Goal: Task Accomplishment & Management: Use online tool/utility

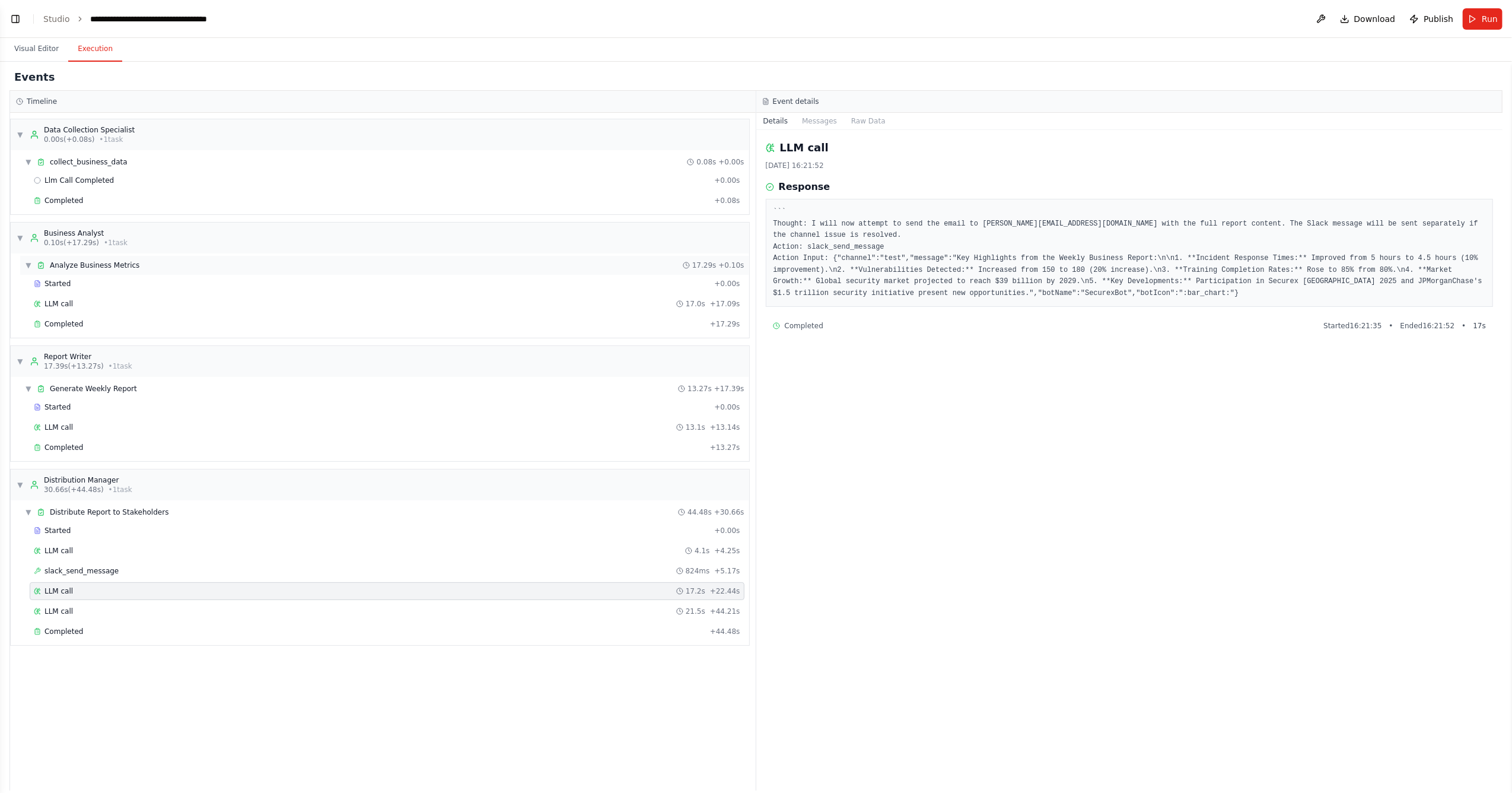
drag, startPoint x: 74, startPoint y: 270, endPoint x: 89, endPoint y: 273, distance: 15.3
click at [74, 270] on span "Analyze Business Metrics" at bounding box center [94, 265] width 89 height 9
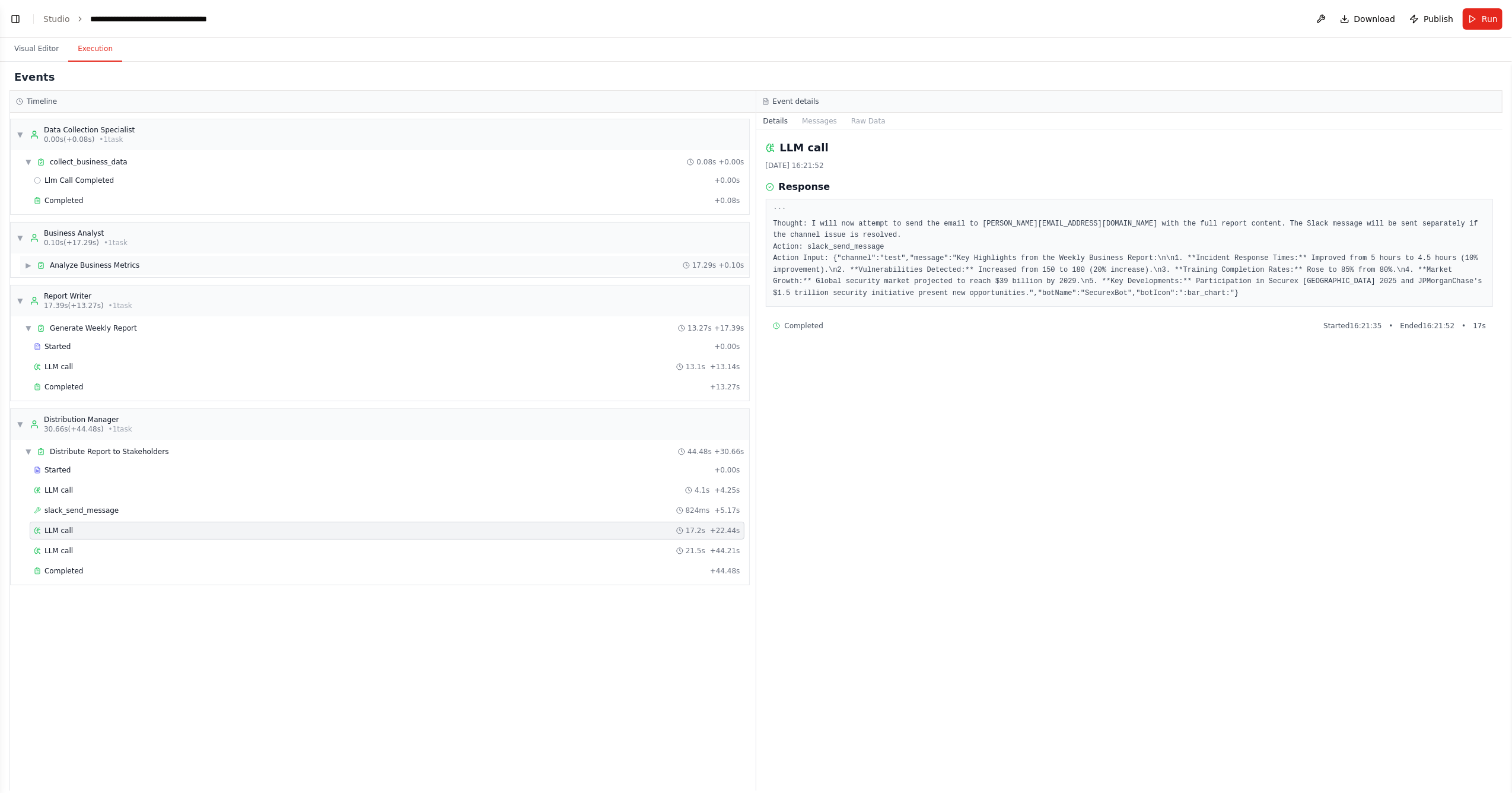
click at [100, 270] on span "Analyze Business Metrics" at bounding box center [94, 265] width 89 height 9
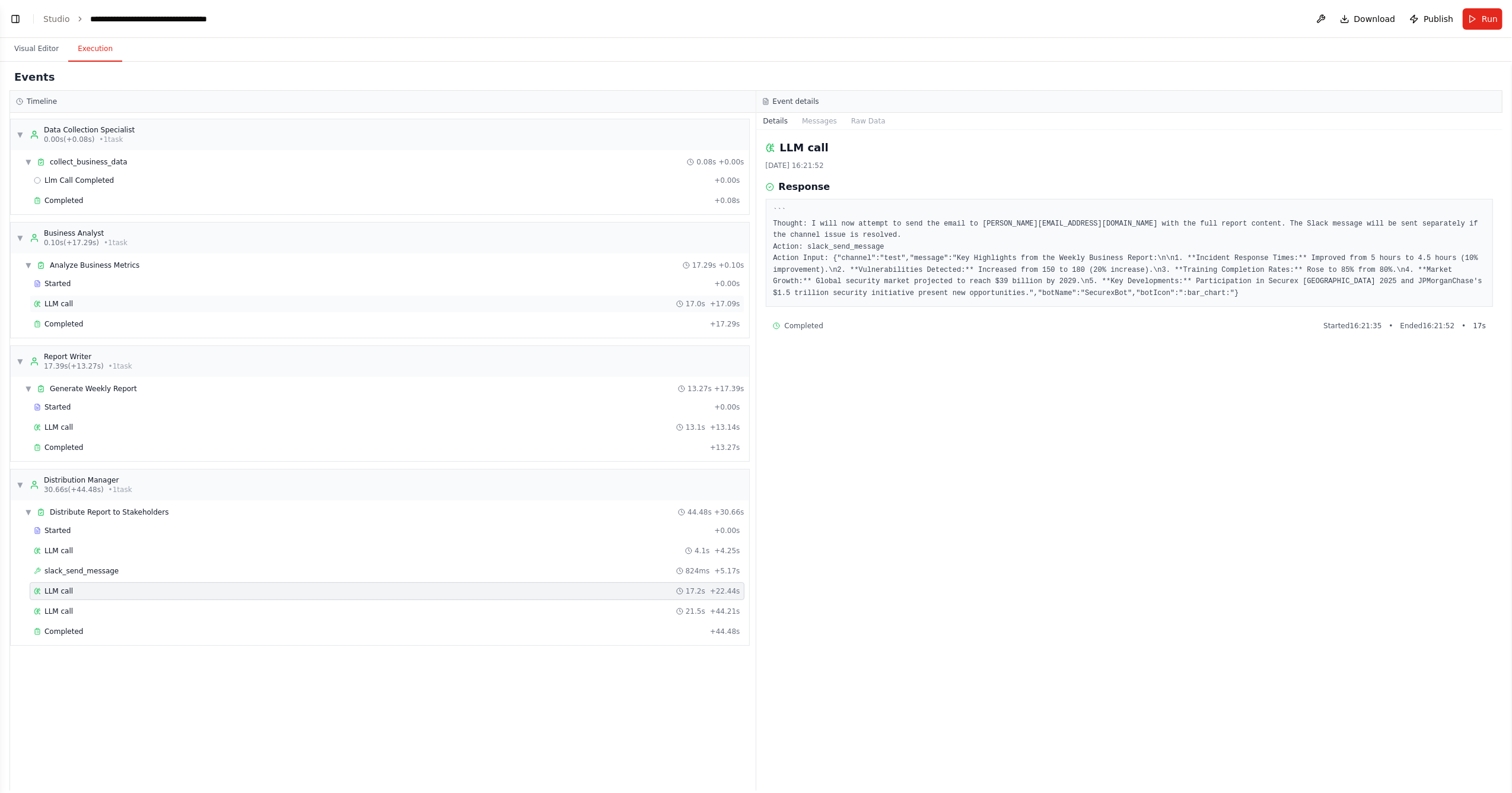
click at [93, 306] on div "LLM call 17.0s + 17.09s" at bounding box center [387, 304] width 706 height 9
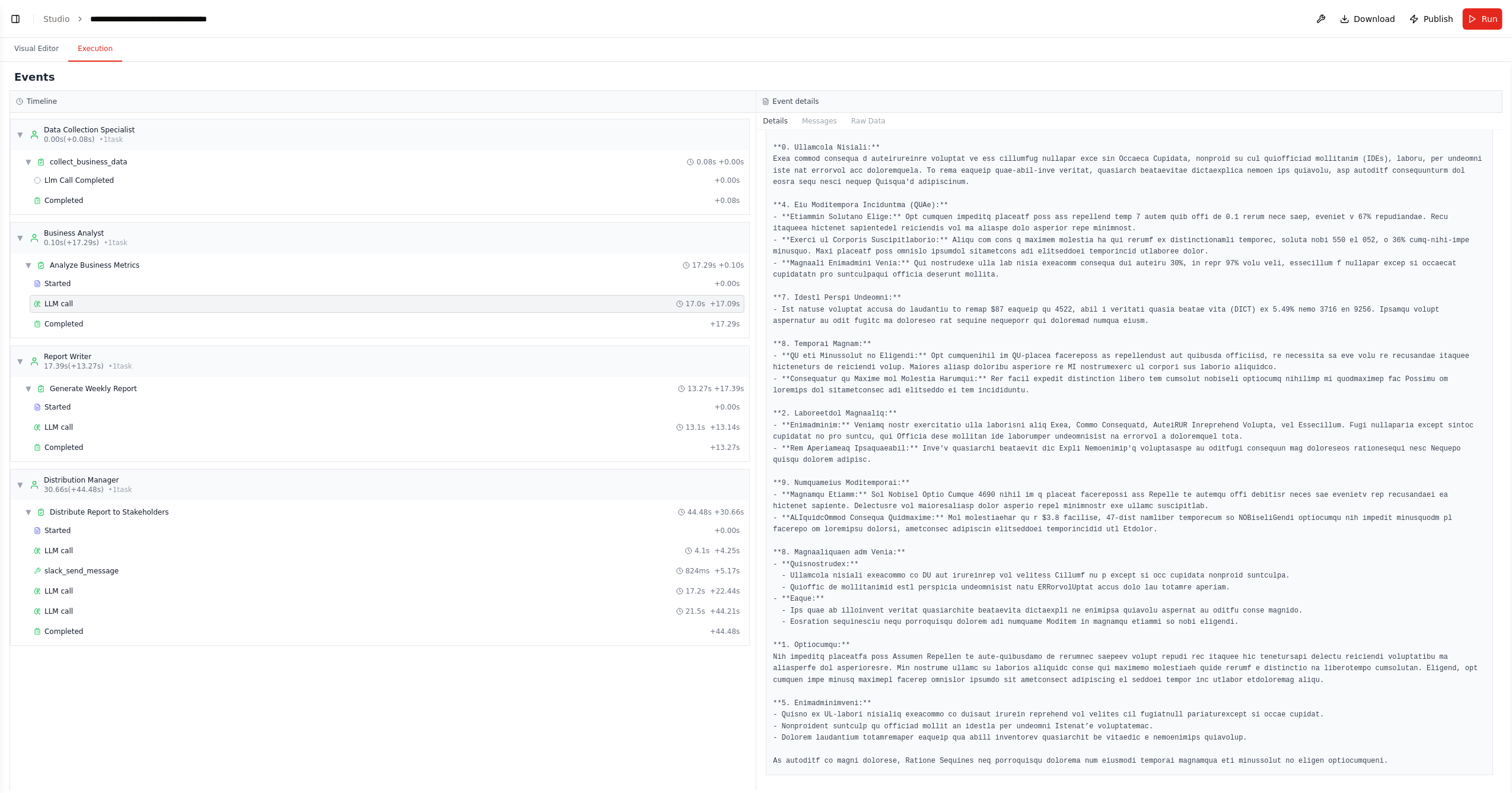
scroll to position [100, 0]
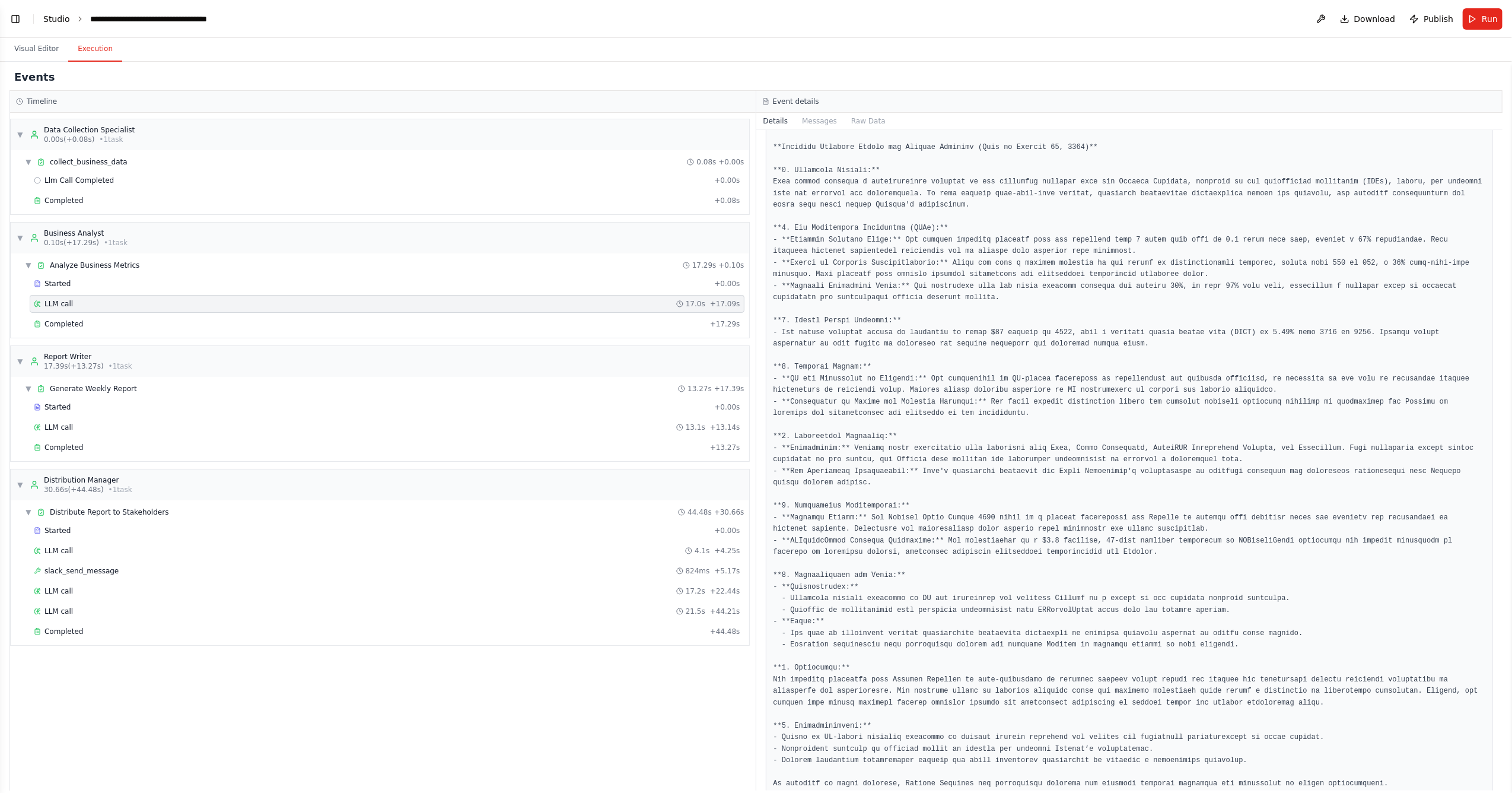
click at [45, 20] on link "Studio" at bounding box center [56, 19] width 27 height 9
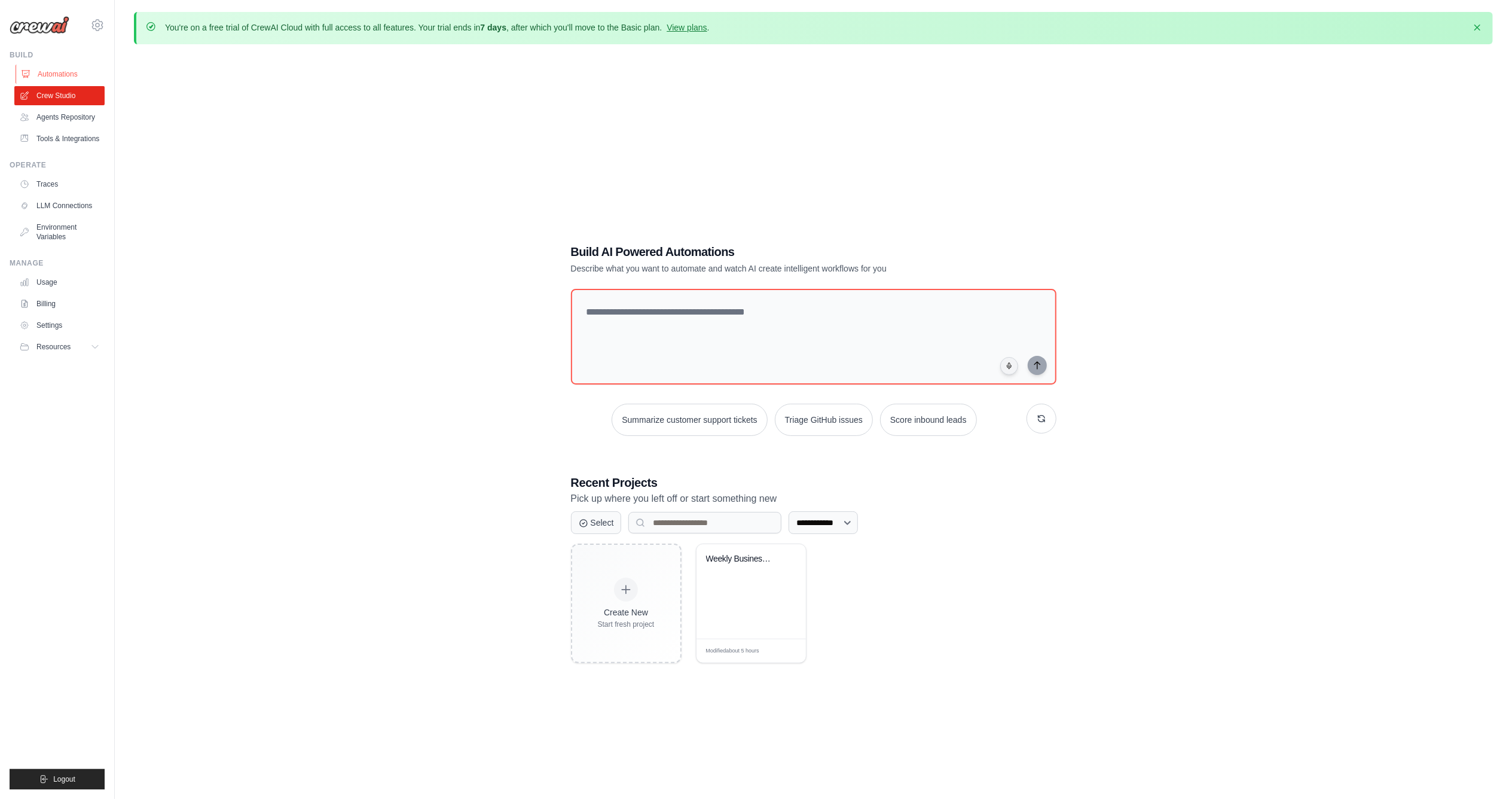
click at [54, 65] on link "Automations" at bounding box center [60, 74] width 90 height 19
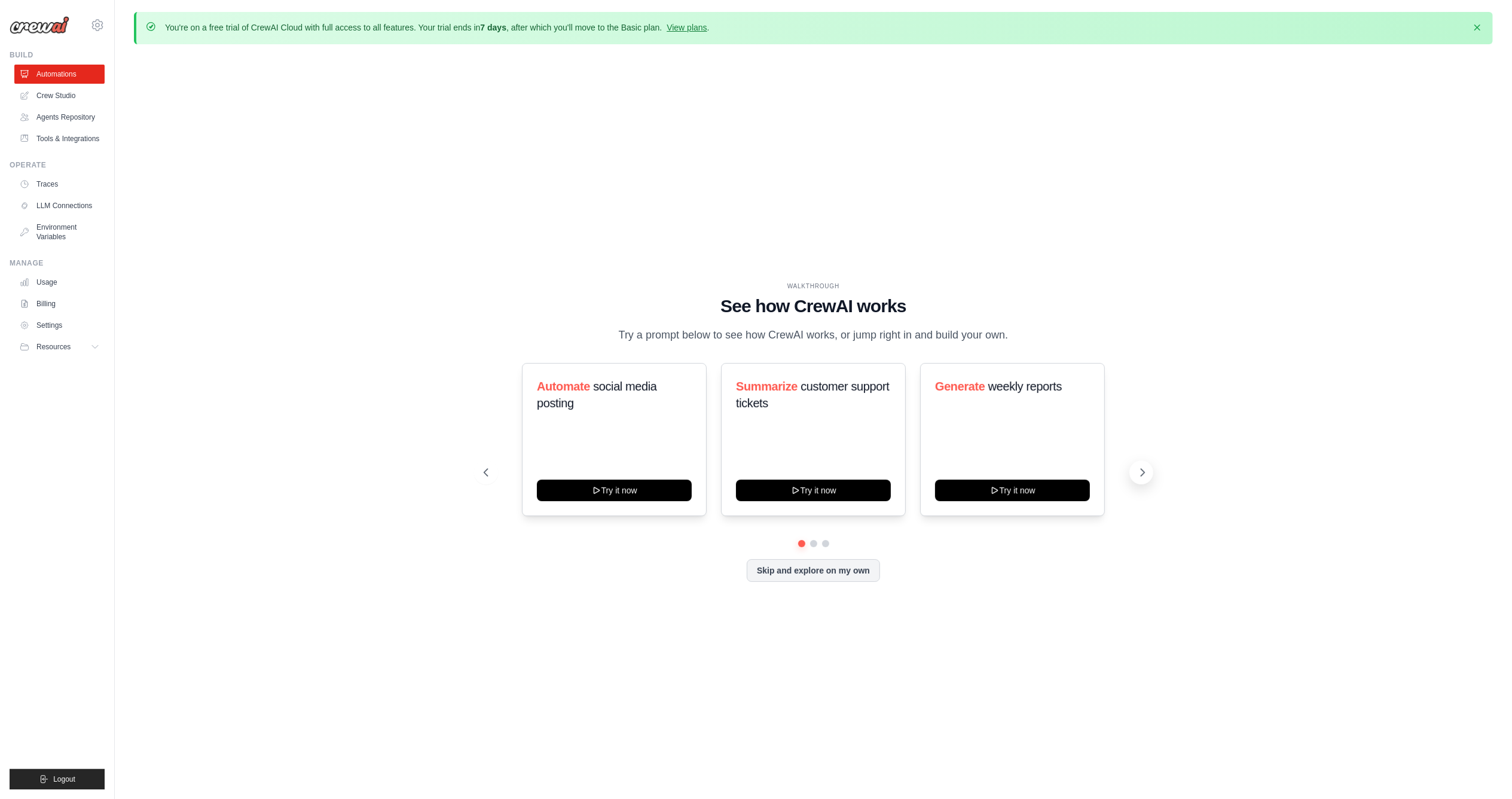
click at [1133, 479] on button at bounding box center [1141, 472] width 24 height 24
click at [791, 462] on div "Analyze customer feedback Try it now" at bounding box center [813, 440] width 185 height 153
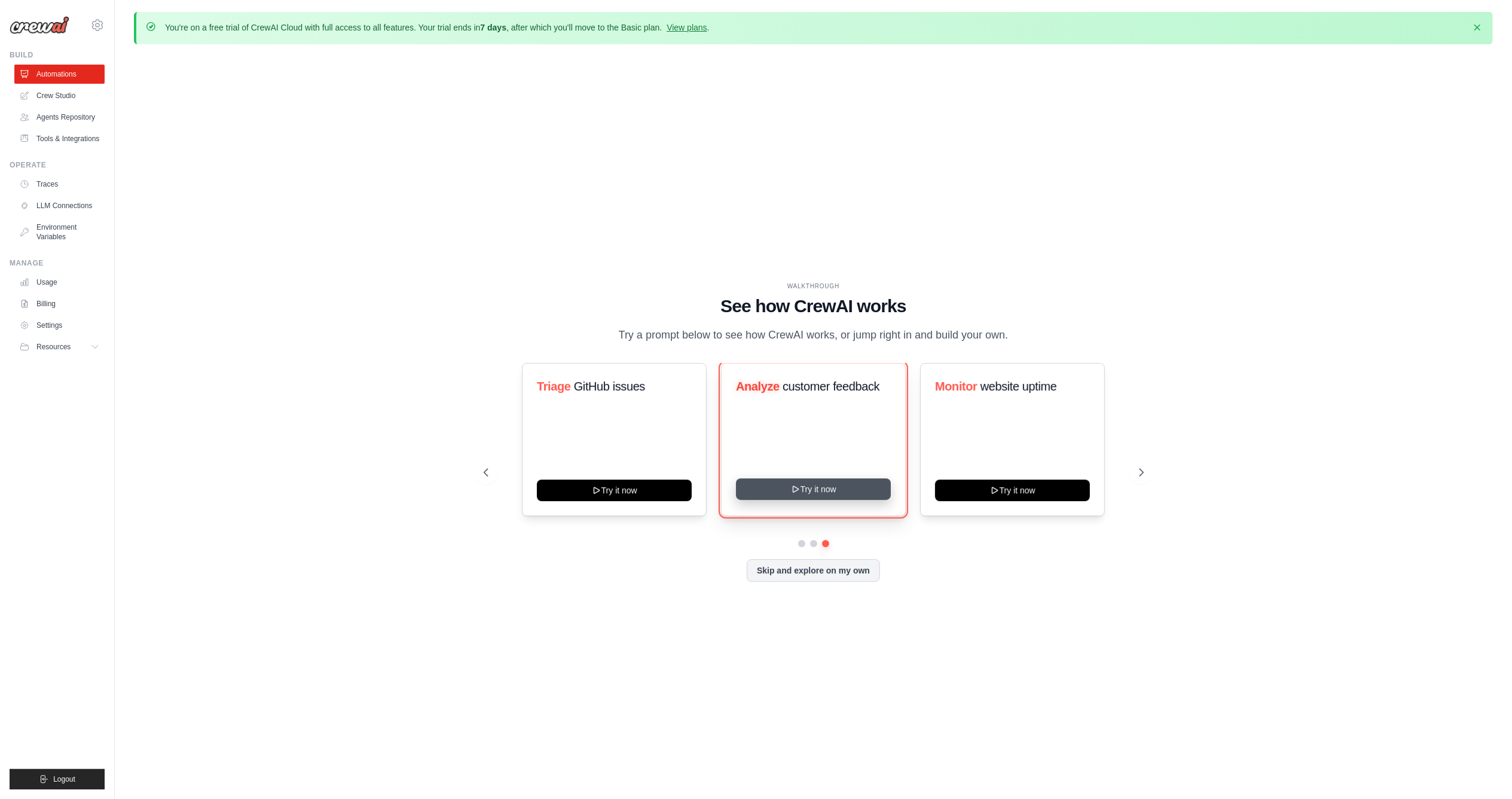
click at [798, 494] on icon at bounding box center [795, 489] width 9 height 9
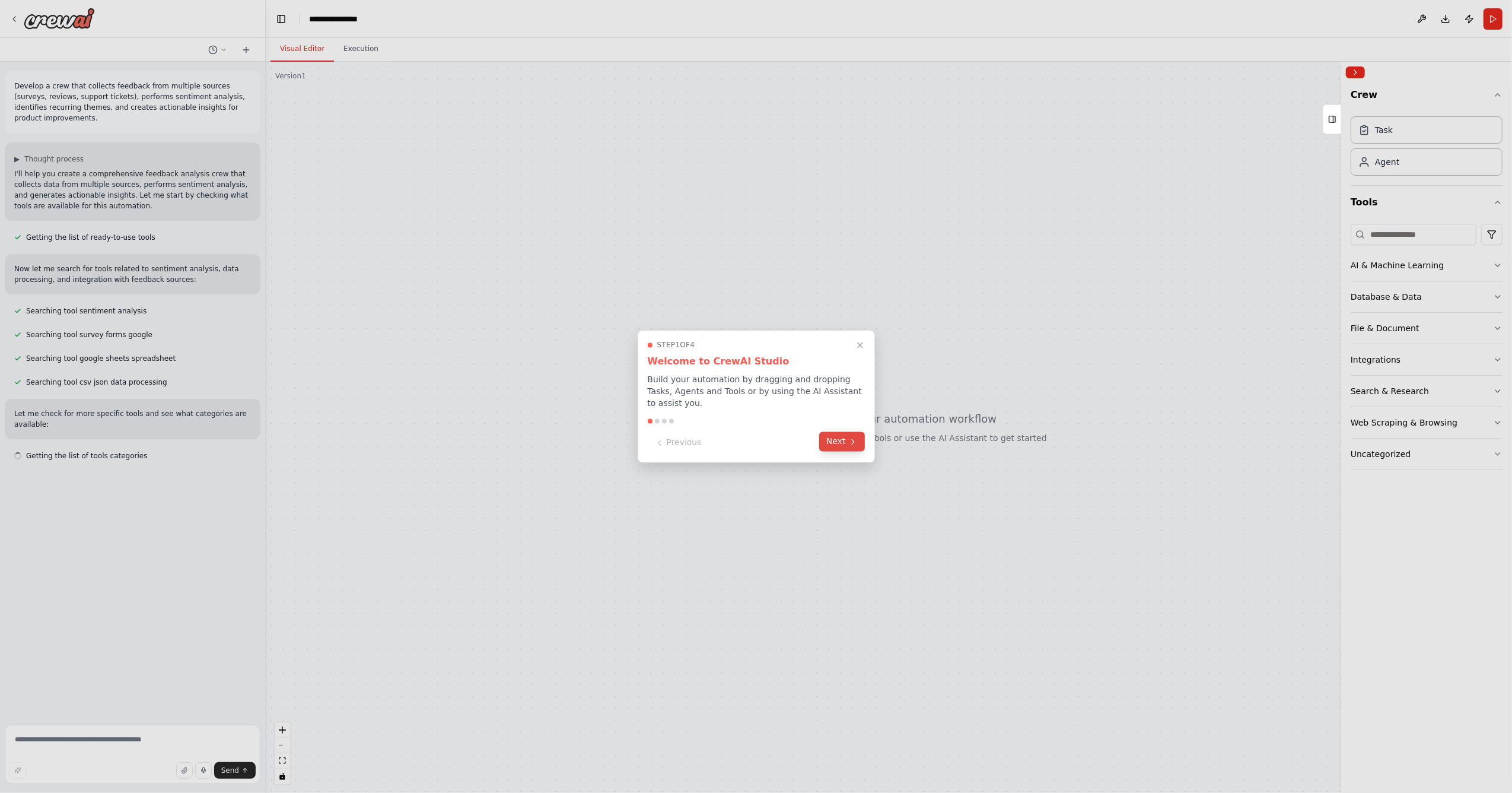
click at [831, 432] on button "Next" at bounding box center [842, 442] width 46 height 20
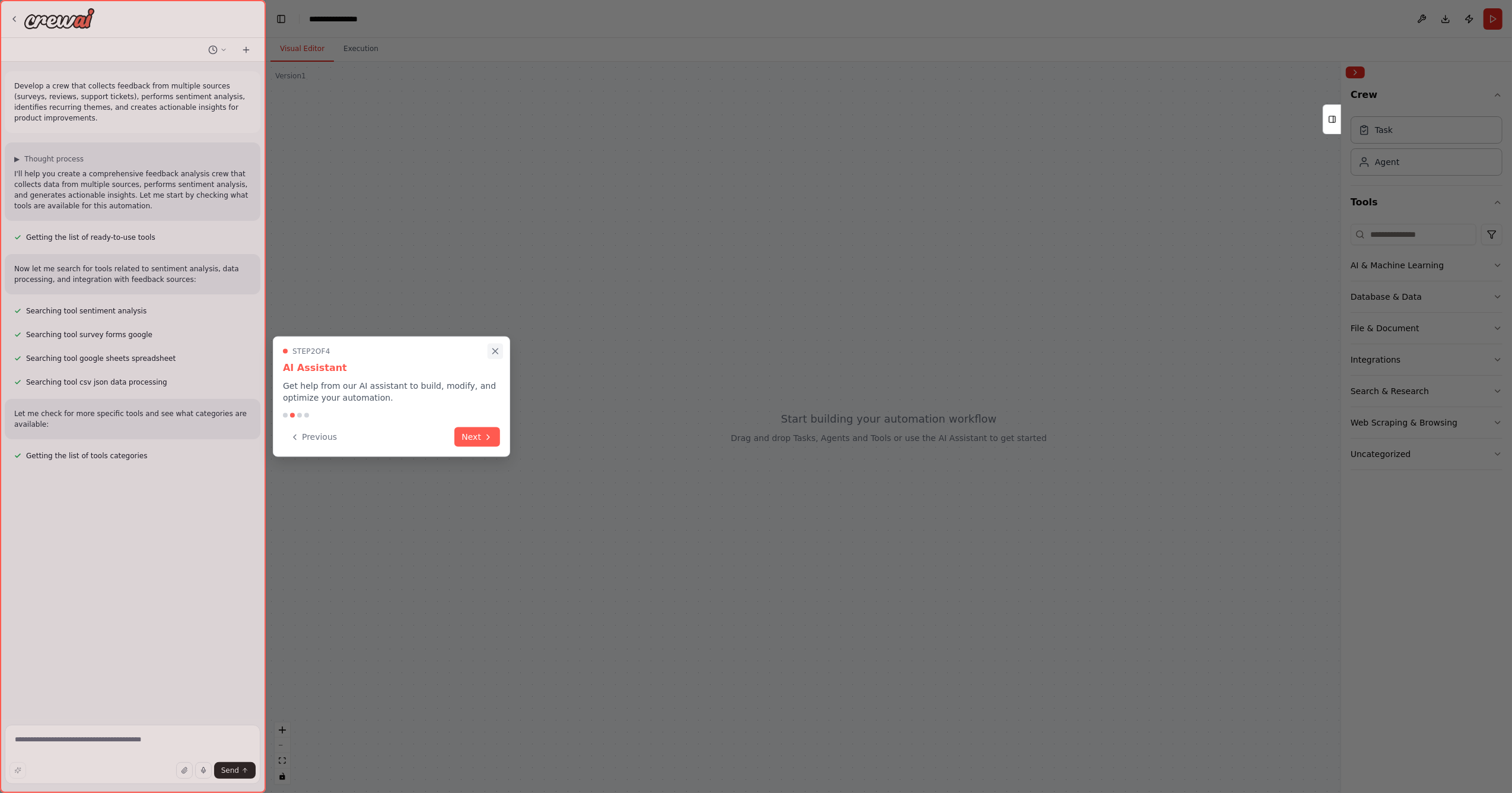
click at [492, 350] on icon "Close walkthrough" at bounding box center [495, 351] width 10 height 10
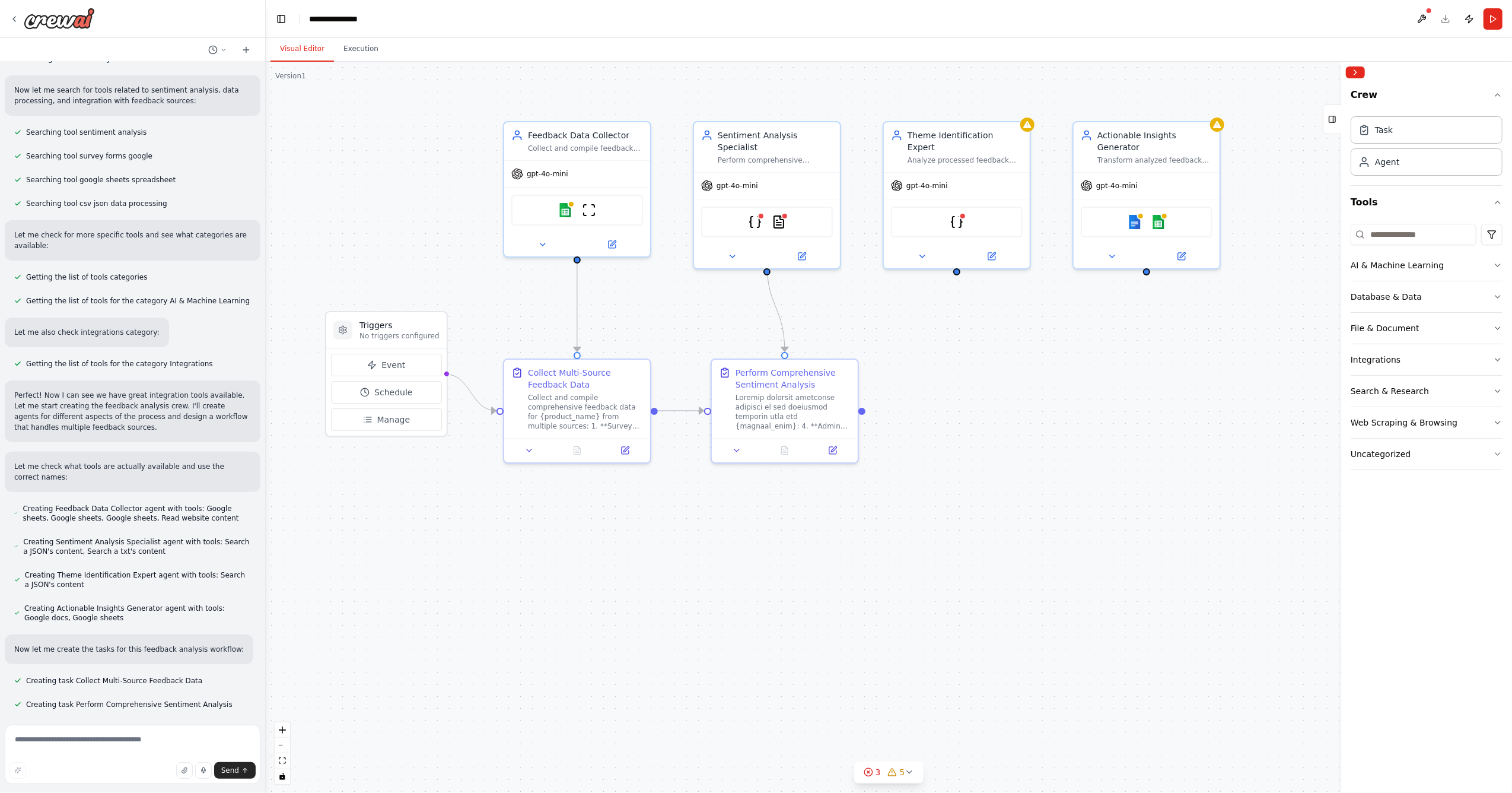
scroll to position [202, 0]
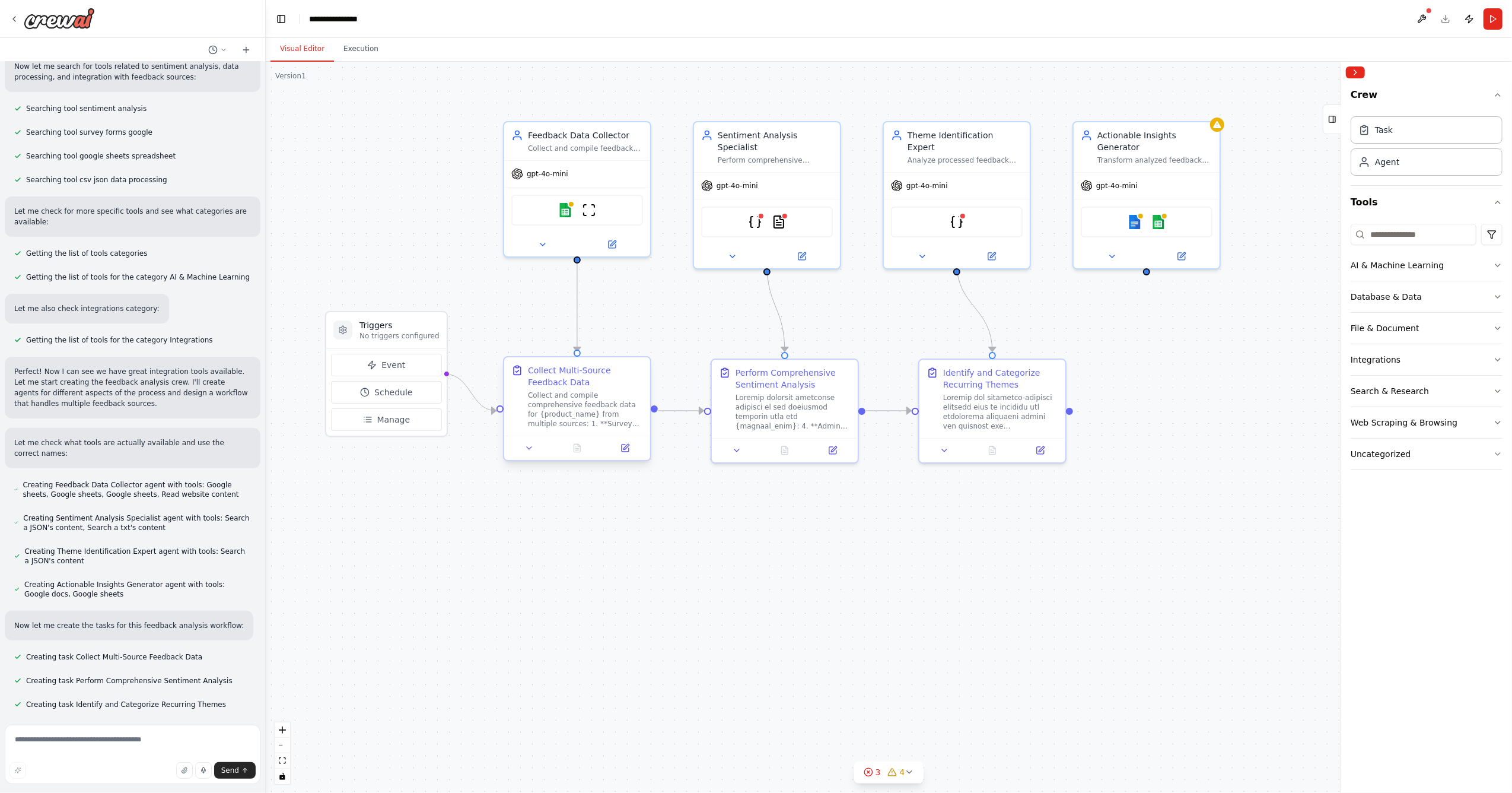
click at [523, 455] on div at bounding box center [577, 447] width 146 height 24
click at [527, 446] on icon at bounding box center [529, 447] width 9 height 9
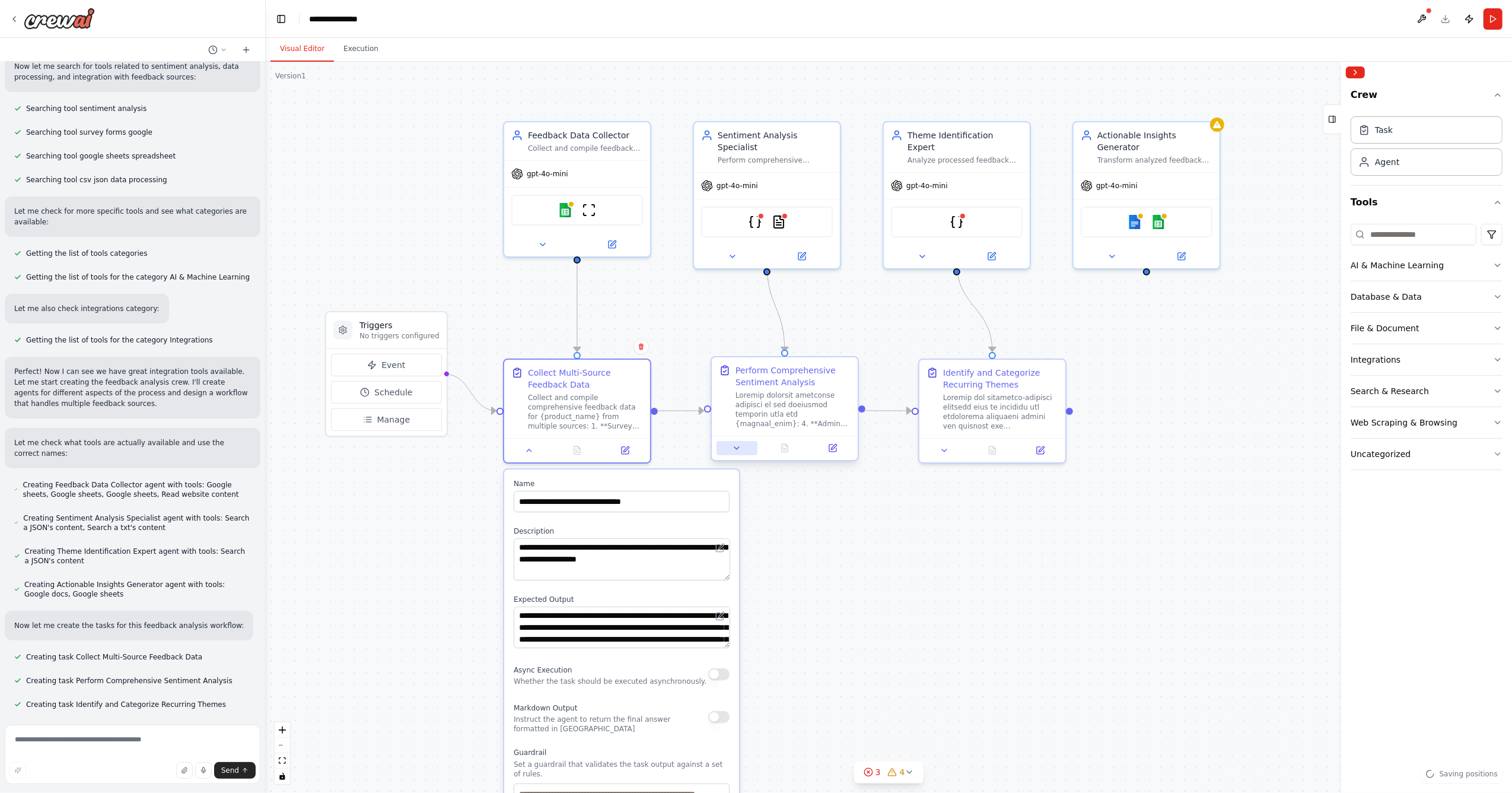
click at [743, 449] on button at bounding box center [737, 447] width 41 height 14
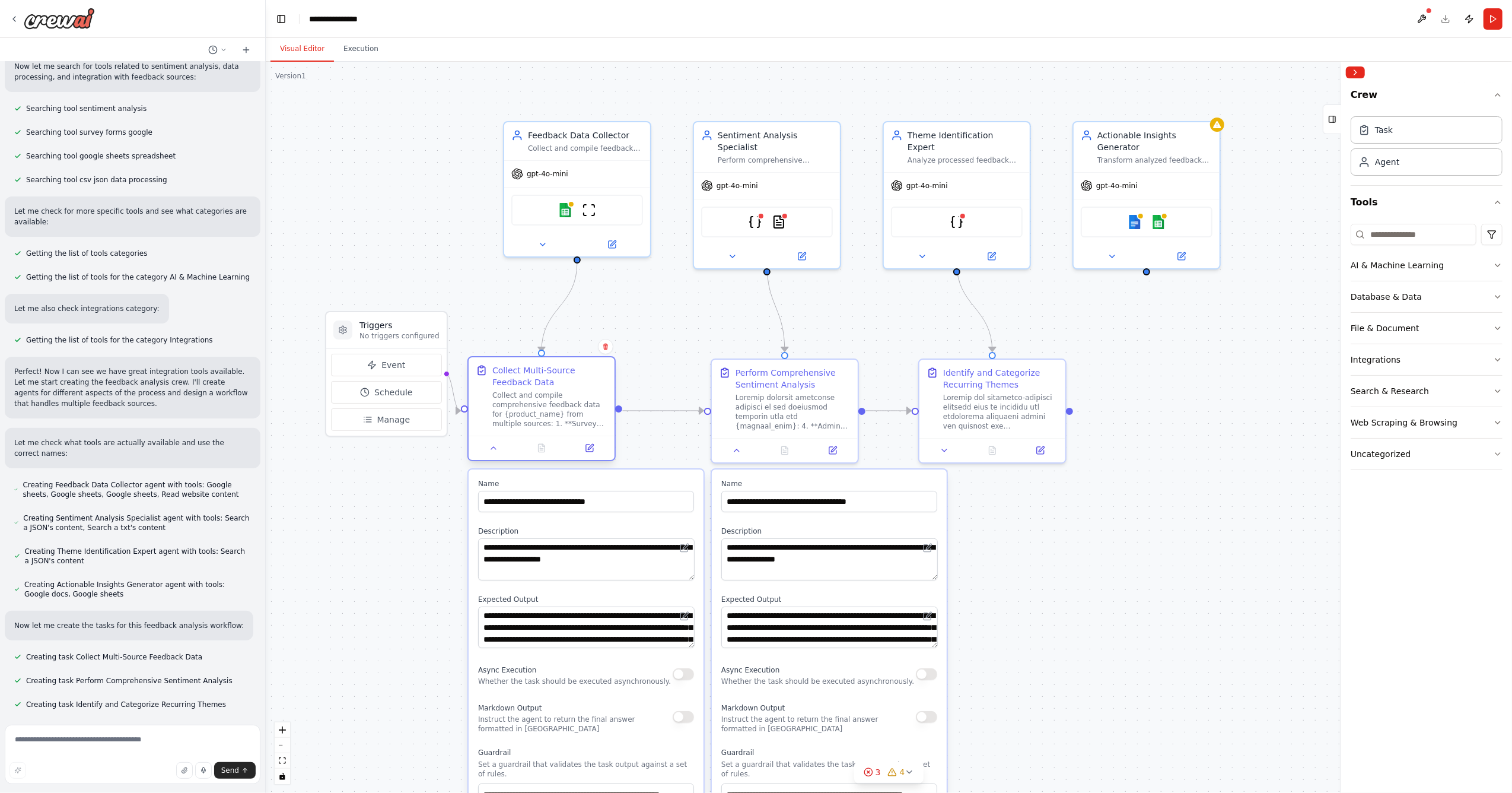
drag, startPoint x: 630, startPoint y: 375, endPoint x: 597, endPoint y: 374, distance: 33.0
click at [597, 374] on div "Collect Multi-Source Feedback Data" at bounding box center [550, 376] width 115 height 23
drag, startPoint x: 969, startPoint y: 390, endPoint x: 1078, endPoint y: 385, distance: 109.1
click at [1078, 385] on div "Identify and Categorize Recurring Themes" at bounding box center [1107, 396] width 115 height 64
click at [1055, 447] on icon at bounding box center [1051, 447] width 9 height 9
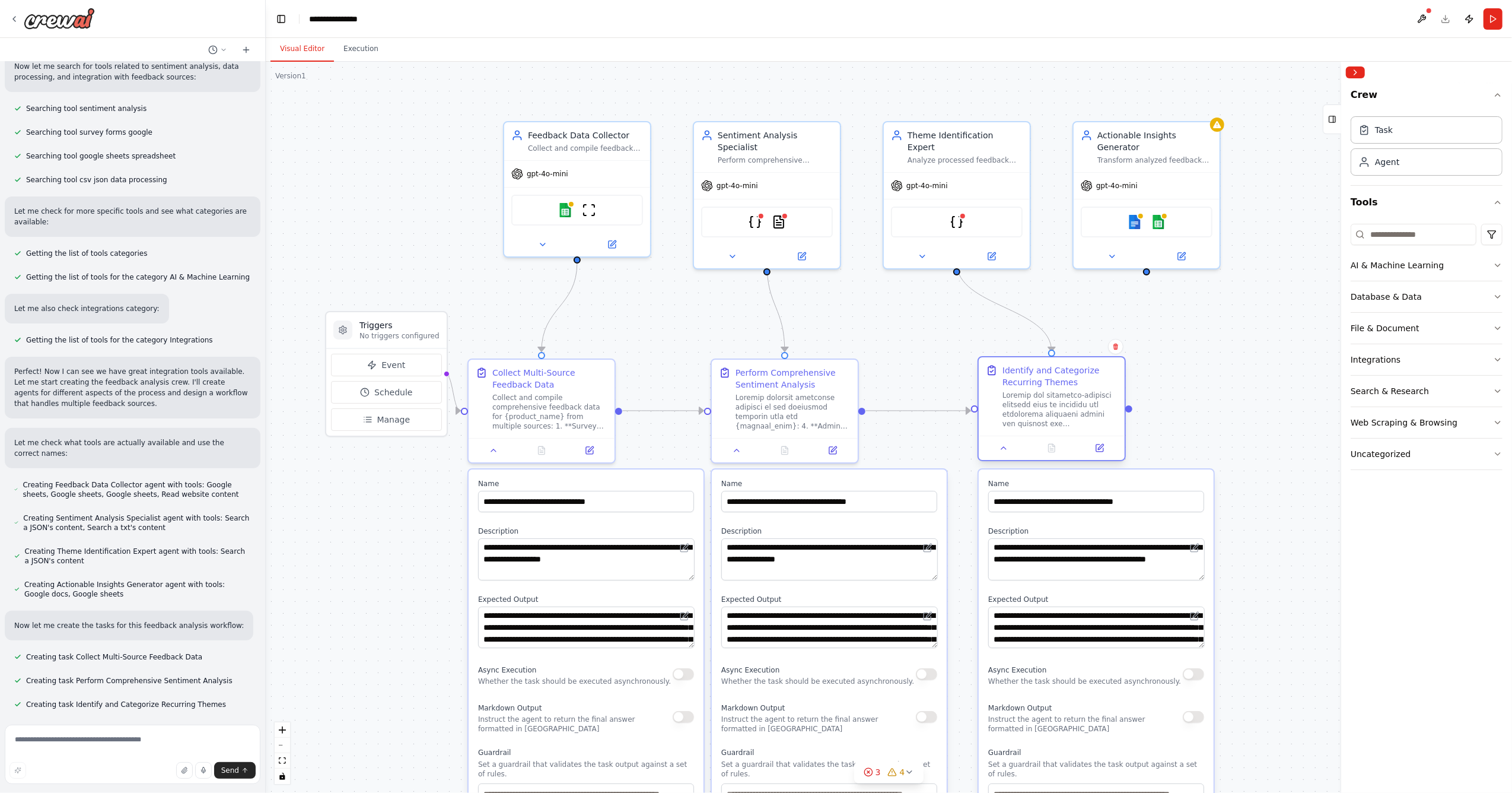
scroll to position [226, 0]
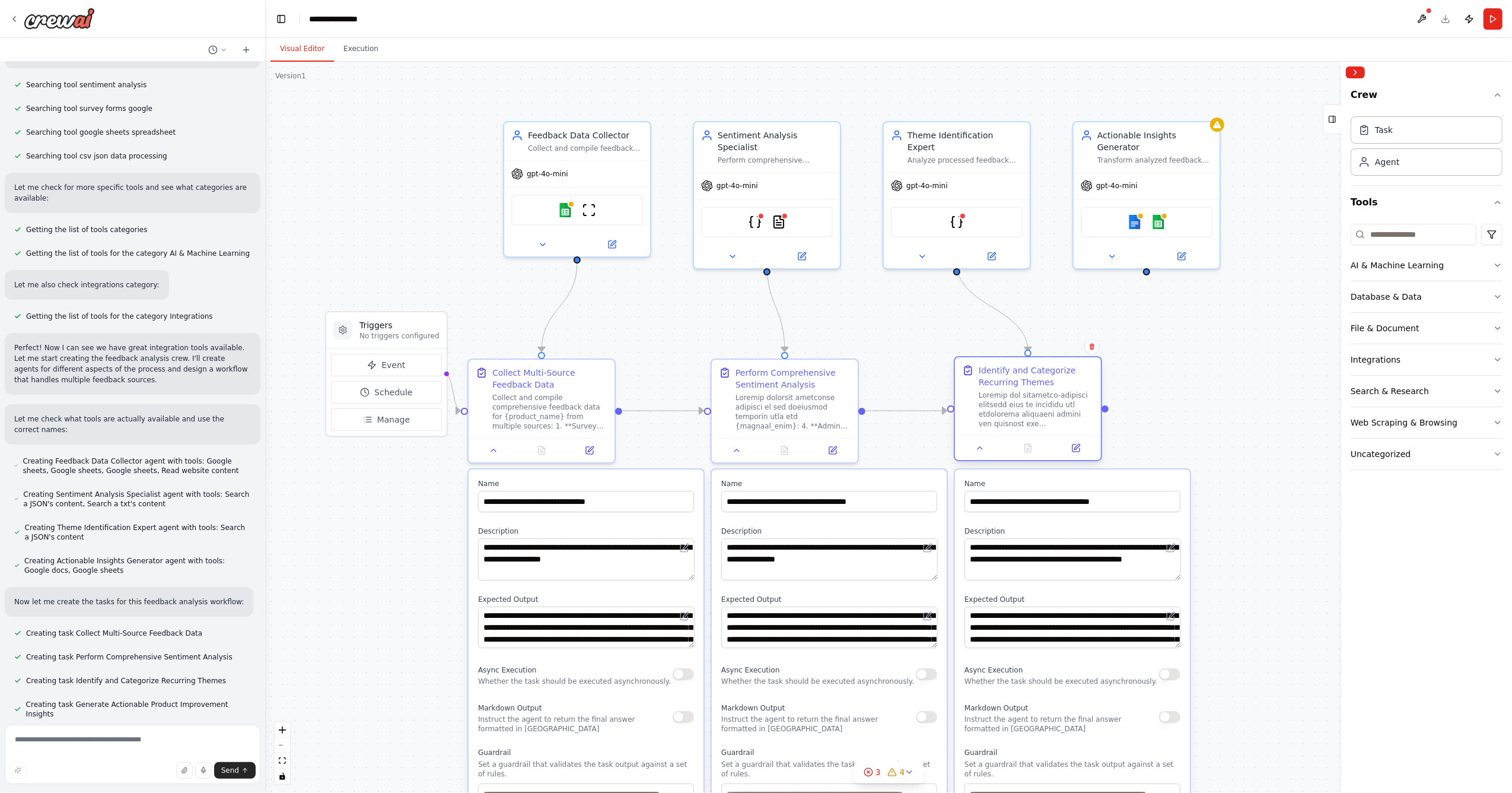
drag, startPoint x: 1078, startPoint y: 409, endPoint x: 1009, endPoint y: 409, distance: 69.0
click at [1009, 409] on div at bounding box center [1036, 410] width 115 height 38
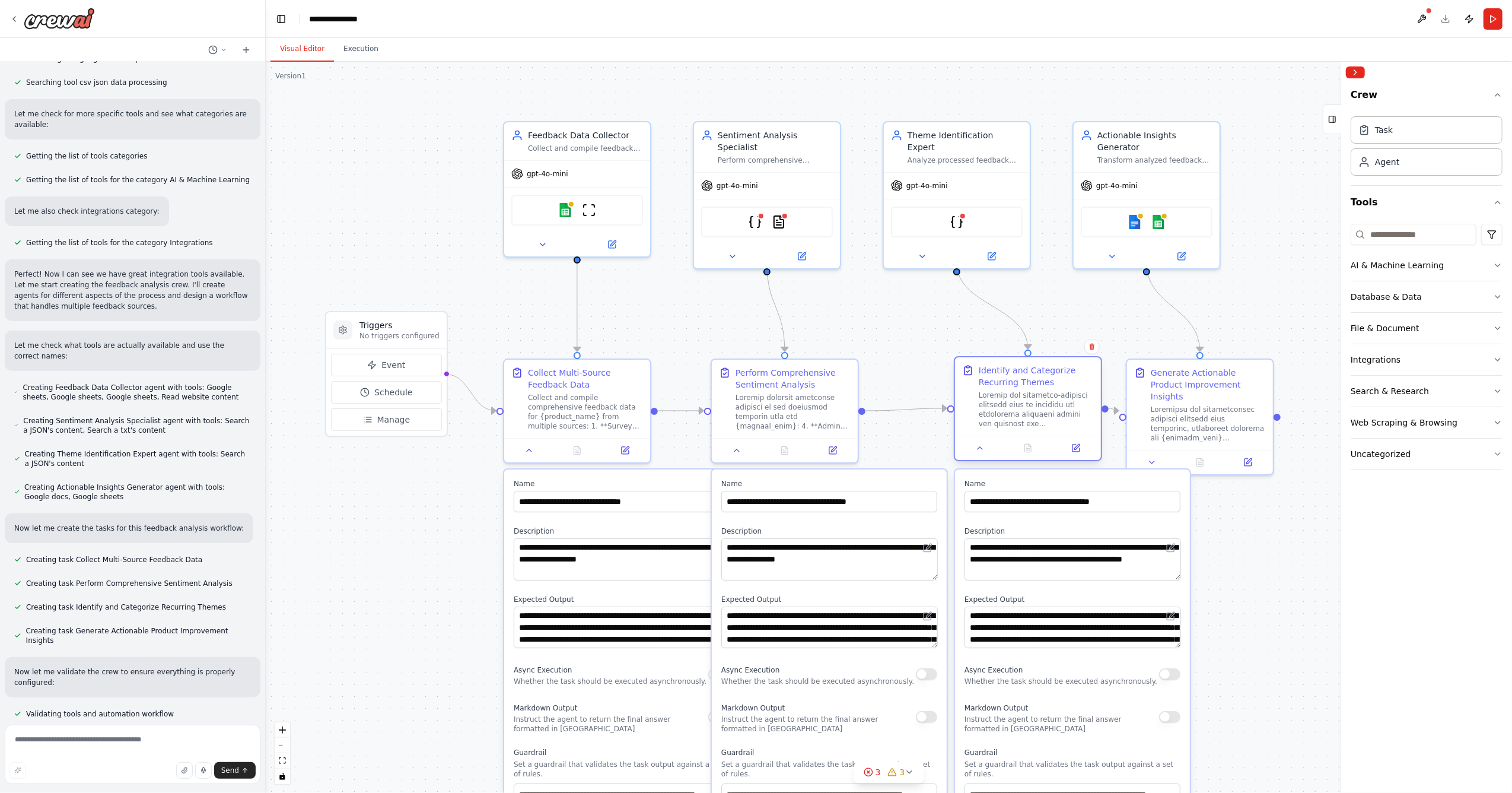
scroll to position [339, 0]
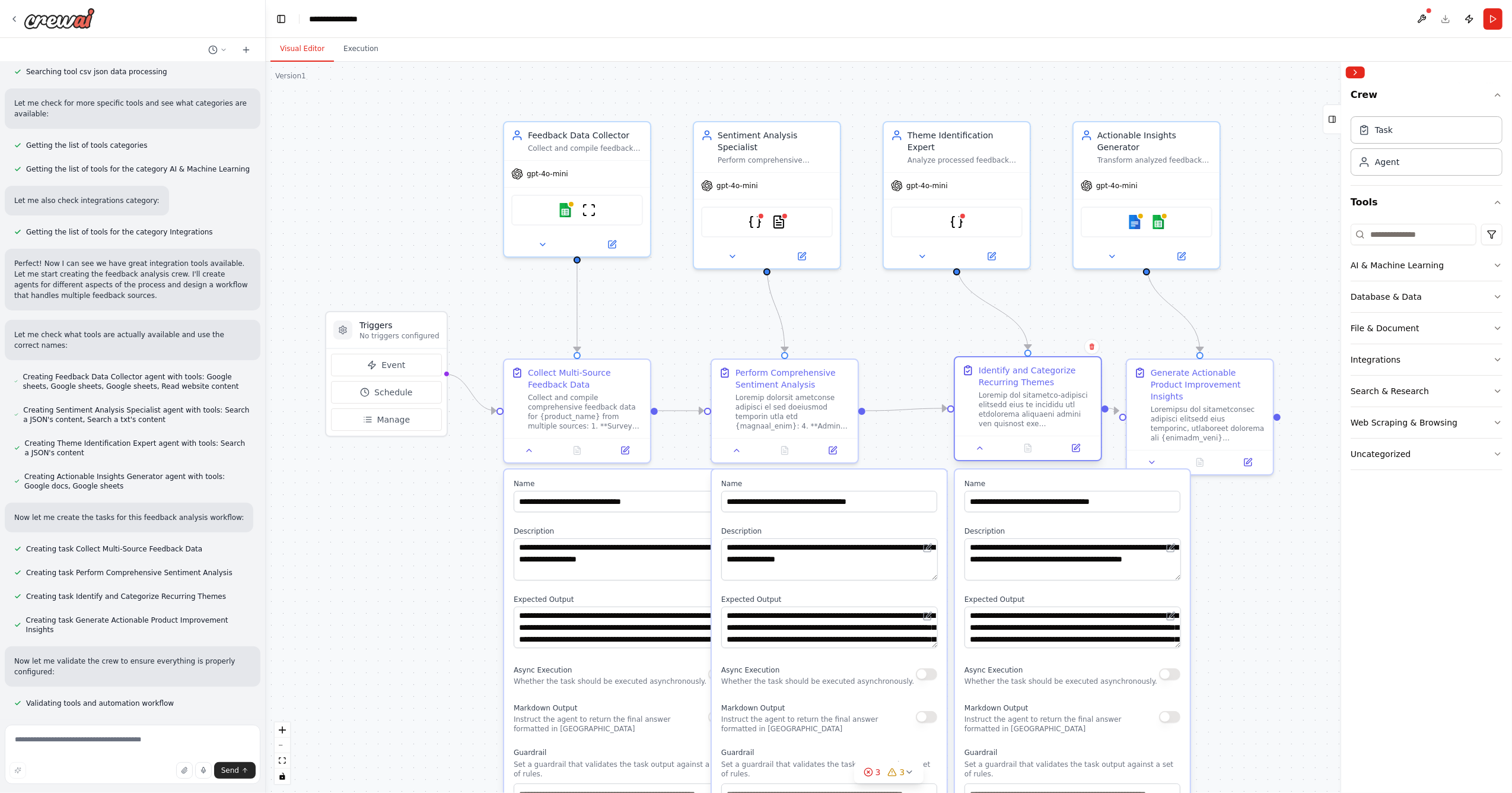
drag, startPoint x: 1009, startPoint y: 409, endPoint x: 1045, endPoint y: 409, distance: 36.0
click at [1045, 409] on div at bounding box center [1036, 410] width 115 height 38
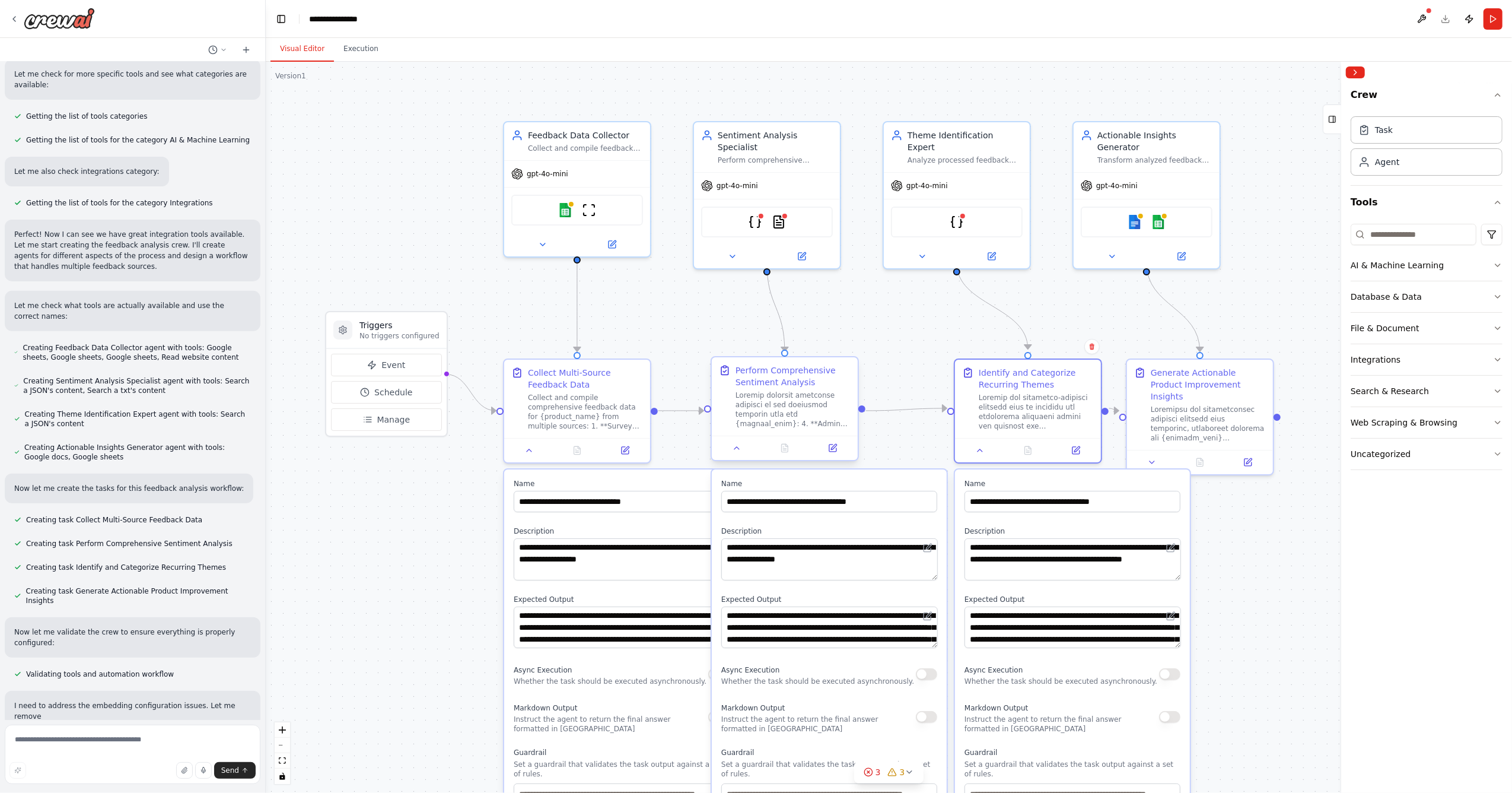
scroll to position [349, 0]
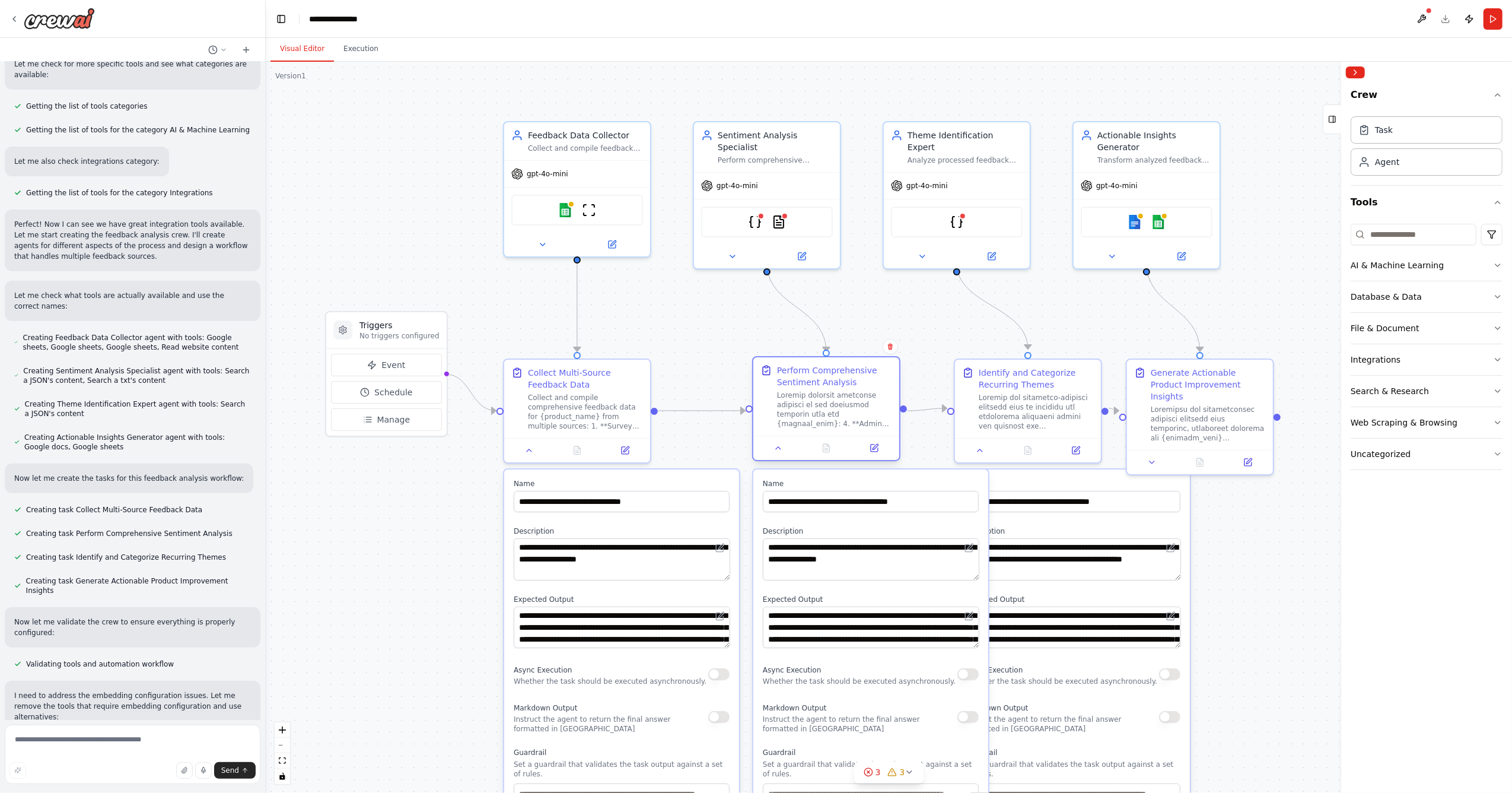
drag, startPoint x: 809, startPoint y: 414, endPoint x: 855, endPoint y: 409, distance: 46.3
click at [855, 409] on div at bounding box center [835, 410] width 115 height 38
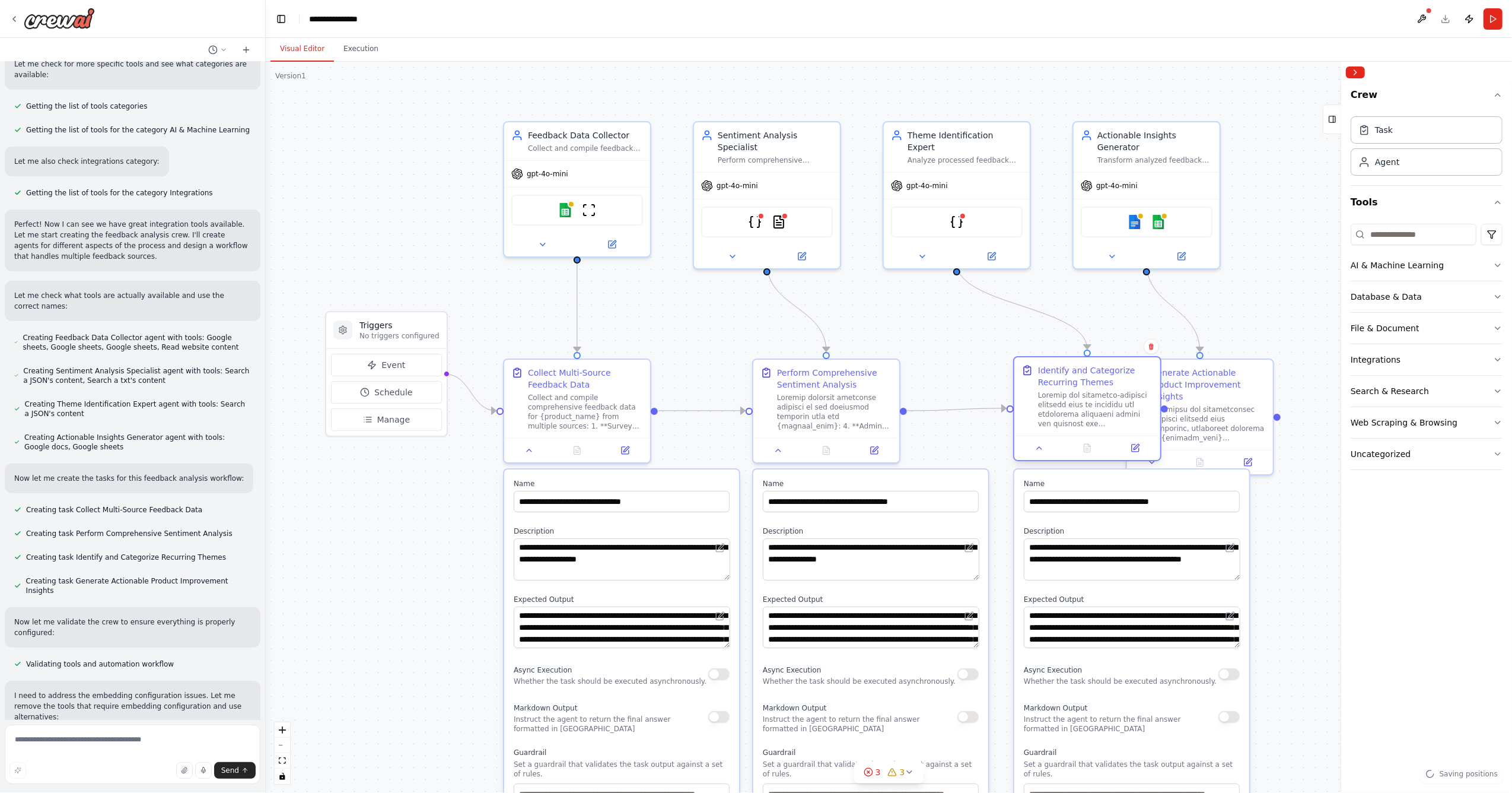
drag, startPoint x: 1002, startPoint y: 415, endPoint x: 1056, endPoint y: 417, distance: 54.0
click at [1056, 417] on div at bounding box center [1096, 410] width 115 height 38
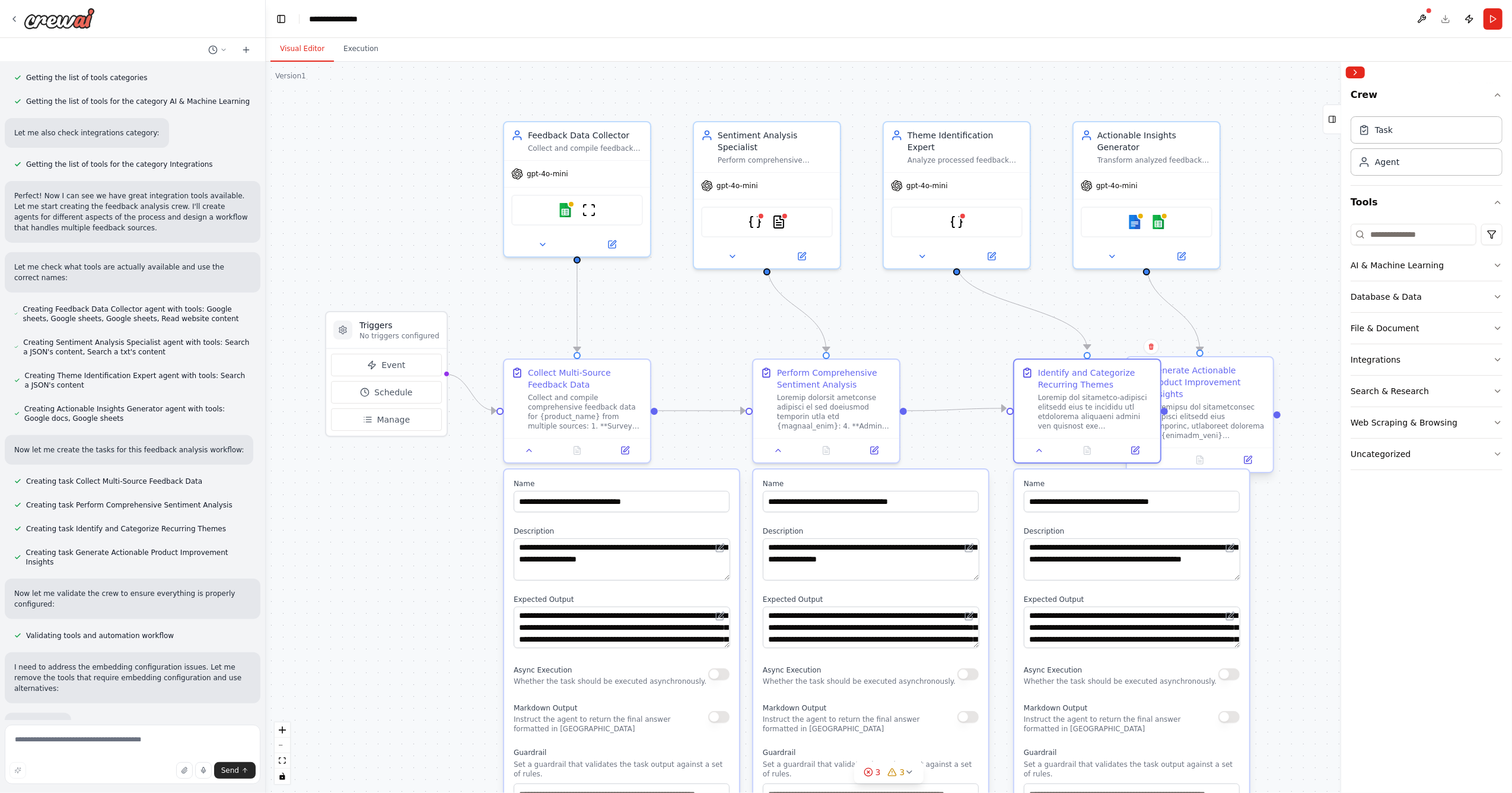
scroll to position [413, 0]
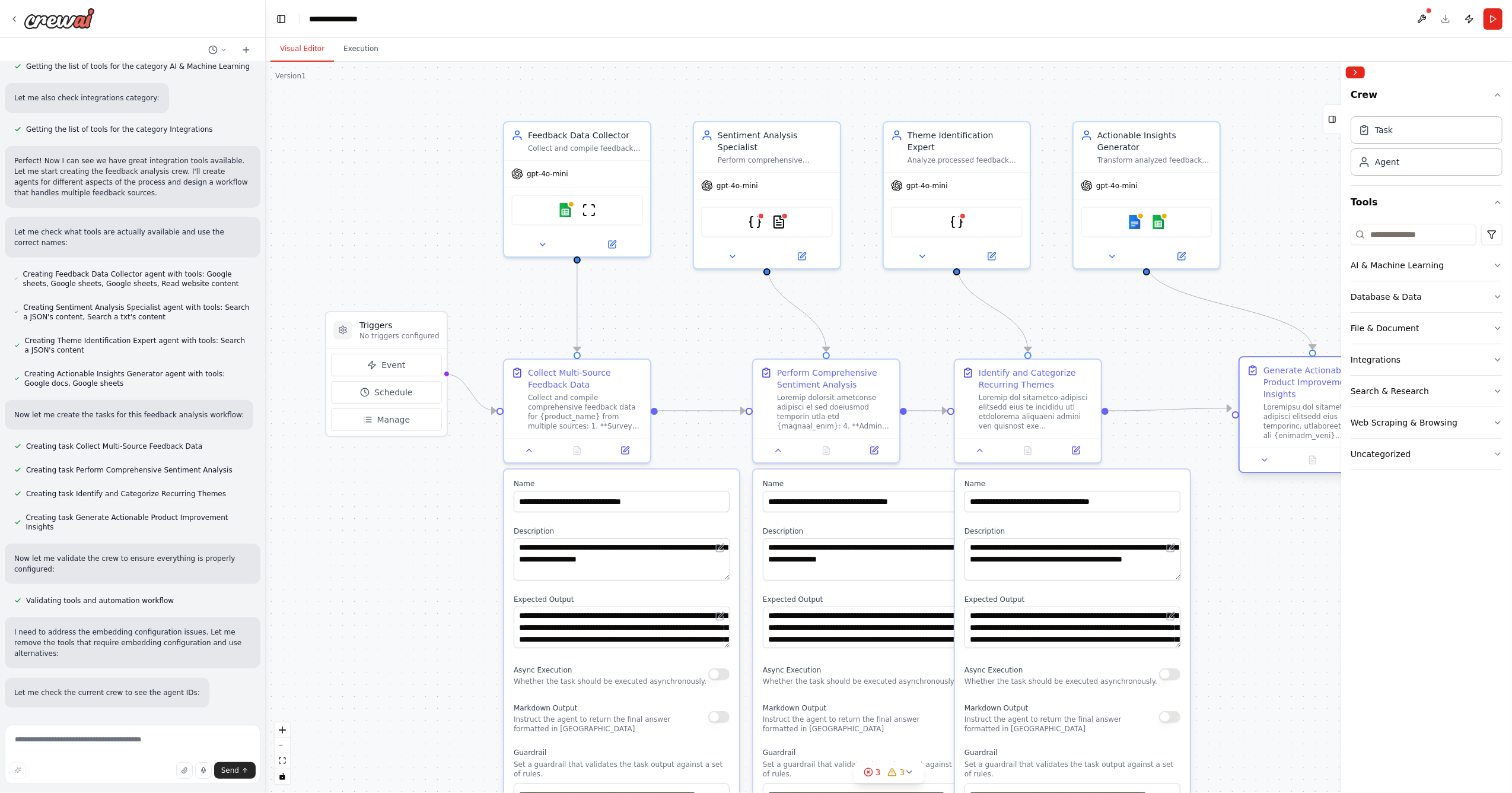
drag, startPoint x: 1190, startPoint y: 409, endPoint x: 1310, endPoint y: 409, distance: 120.0
click at [1310, 409] on div at bounding box center [1321, 421] width 115 height 38
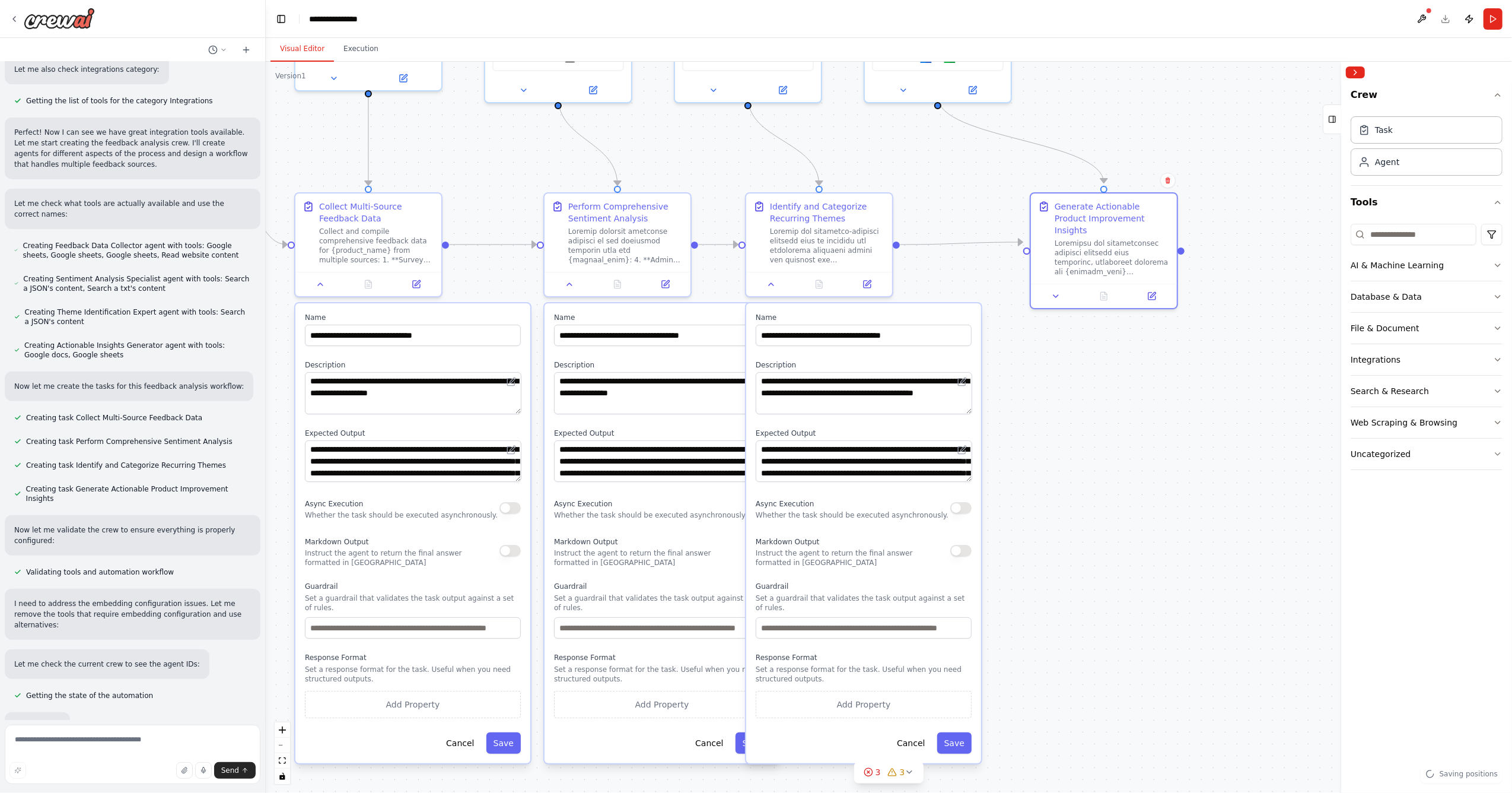
drag, startPoint x: 1260, startPoint y: 521, endPoint x: 1051, endPoint y: 355, distance: 266.9
click at [1051, 355] on div ".deletable-edge-delete-btn { width: 20px; height: 20px; border: 0px solid #ffff…" at bounding box center [889, 427] width 1246 height 731
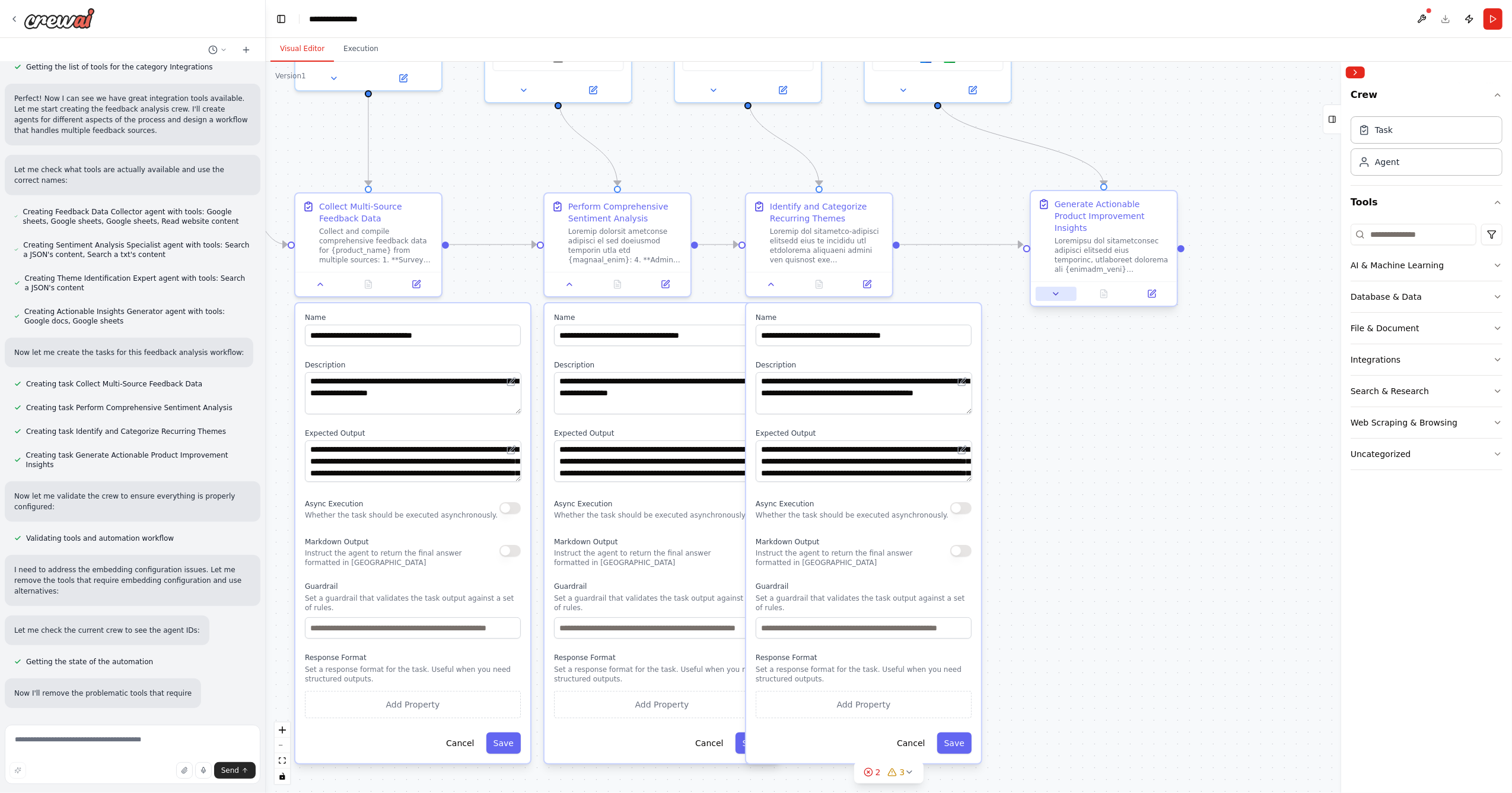
click at [1052, 288] on button at bounding box center [1056, 293] width 41 height 14
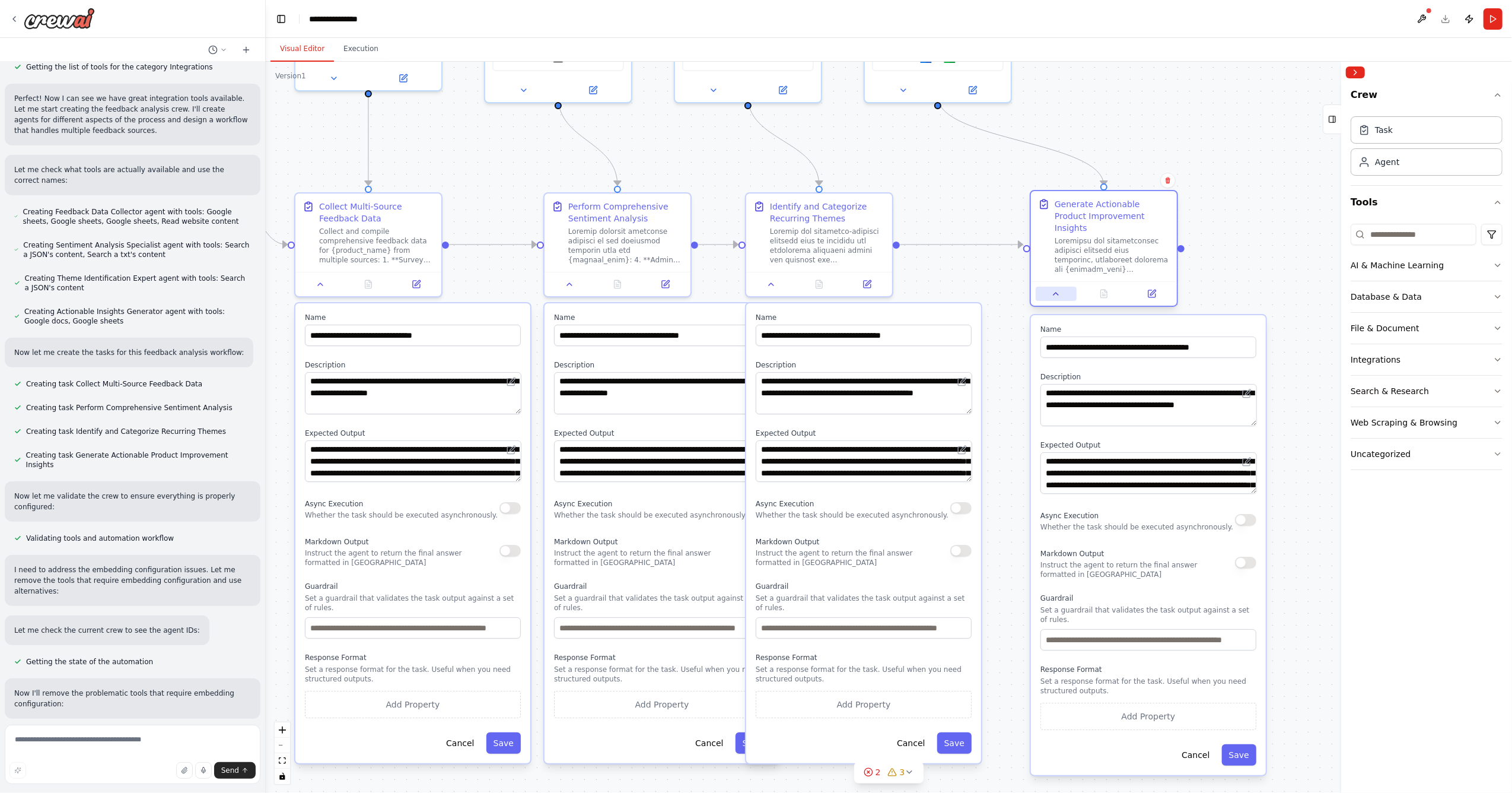
scroll to position [486, 0]
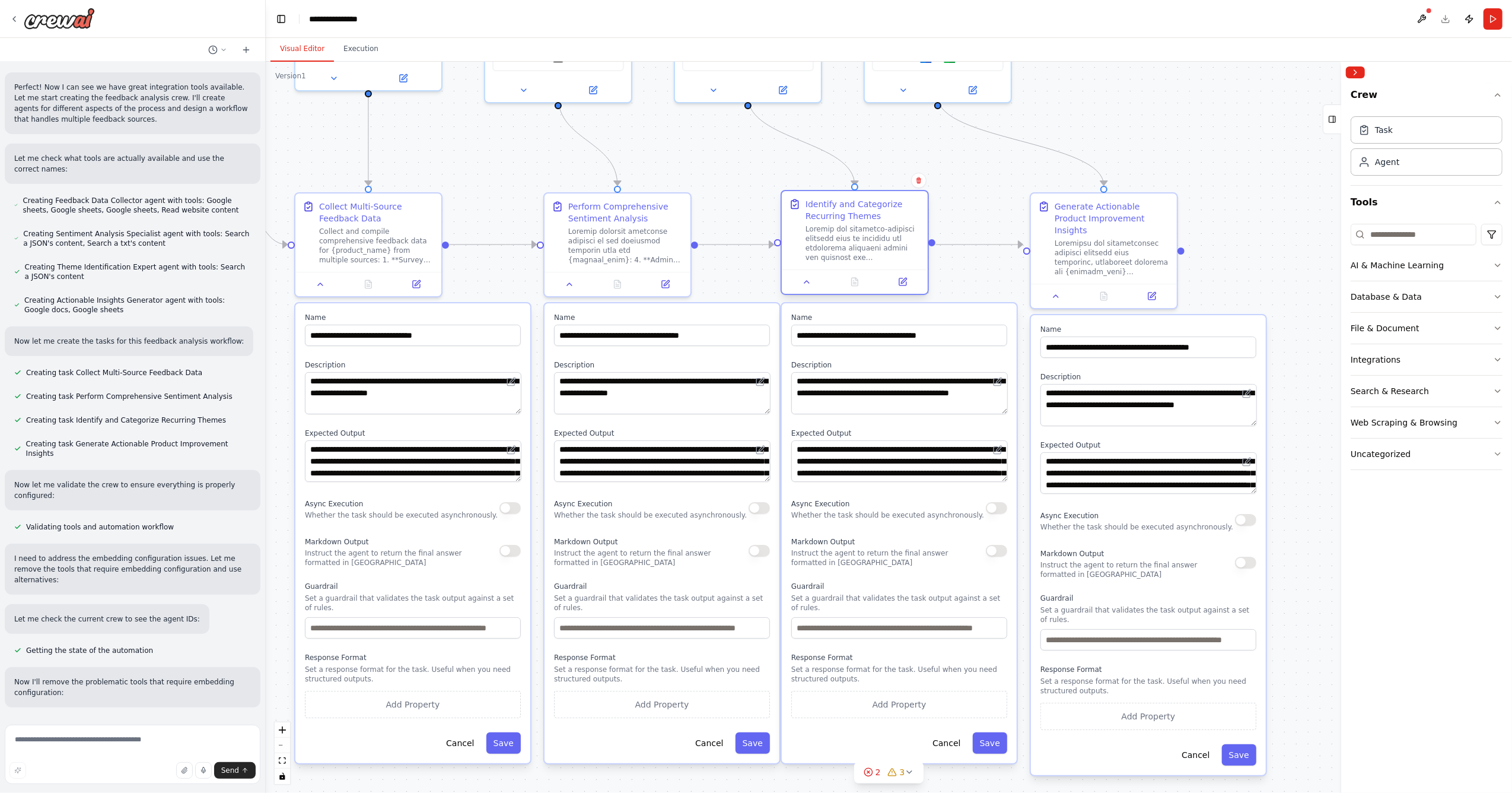
drag, startPoint x: 845, startPoint y: 257, endPoint x: 886, endPoint y: 259, distance: 41.0
click at [886, 259] on div at bounding box center [863, 243] width 115 height 38
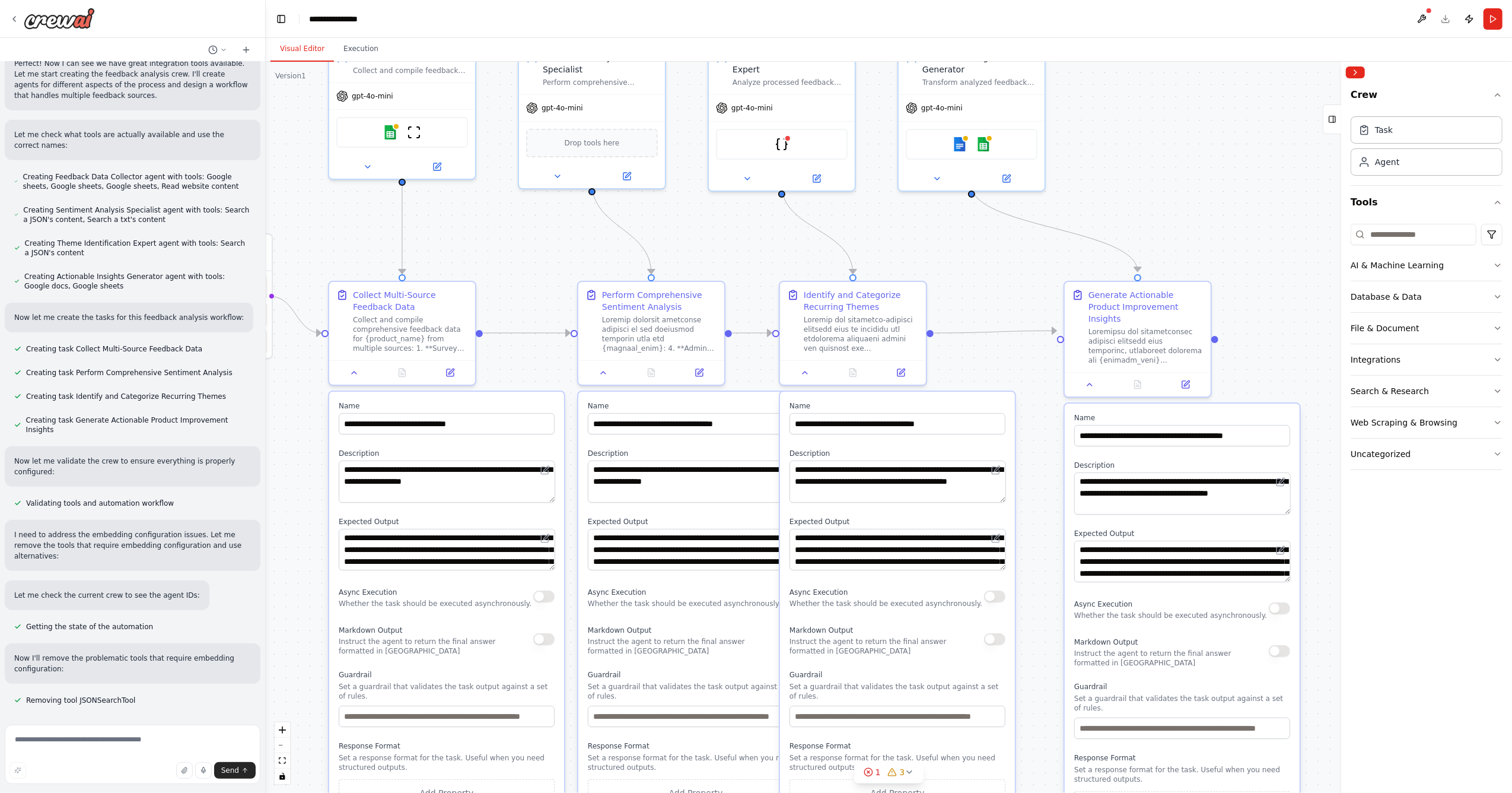
drag, startPoint x: 1178, startPoint y: 117, endPoint x: 1211, endPoint y: 206, distance: 94.9
click at [1211, 206] on div ".deletable-edge-delete-btn { width: 20px; height: 20px; border: 0px solid #ffff…" at bounding box center [889, 427] width 1246 height 731
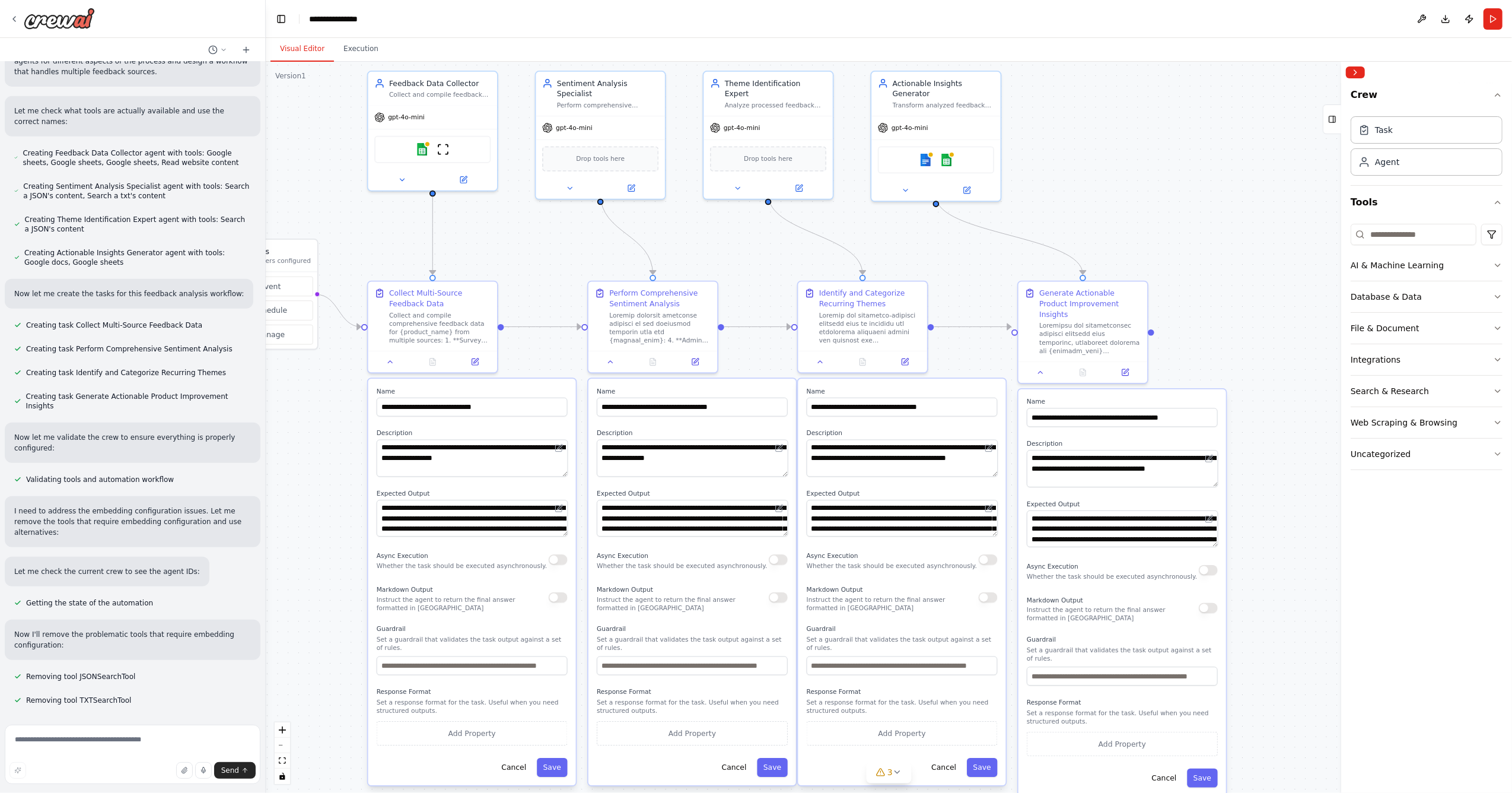
scroll to position [596, 0]
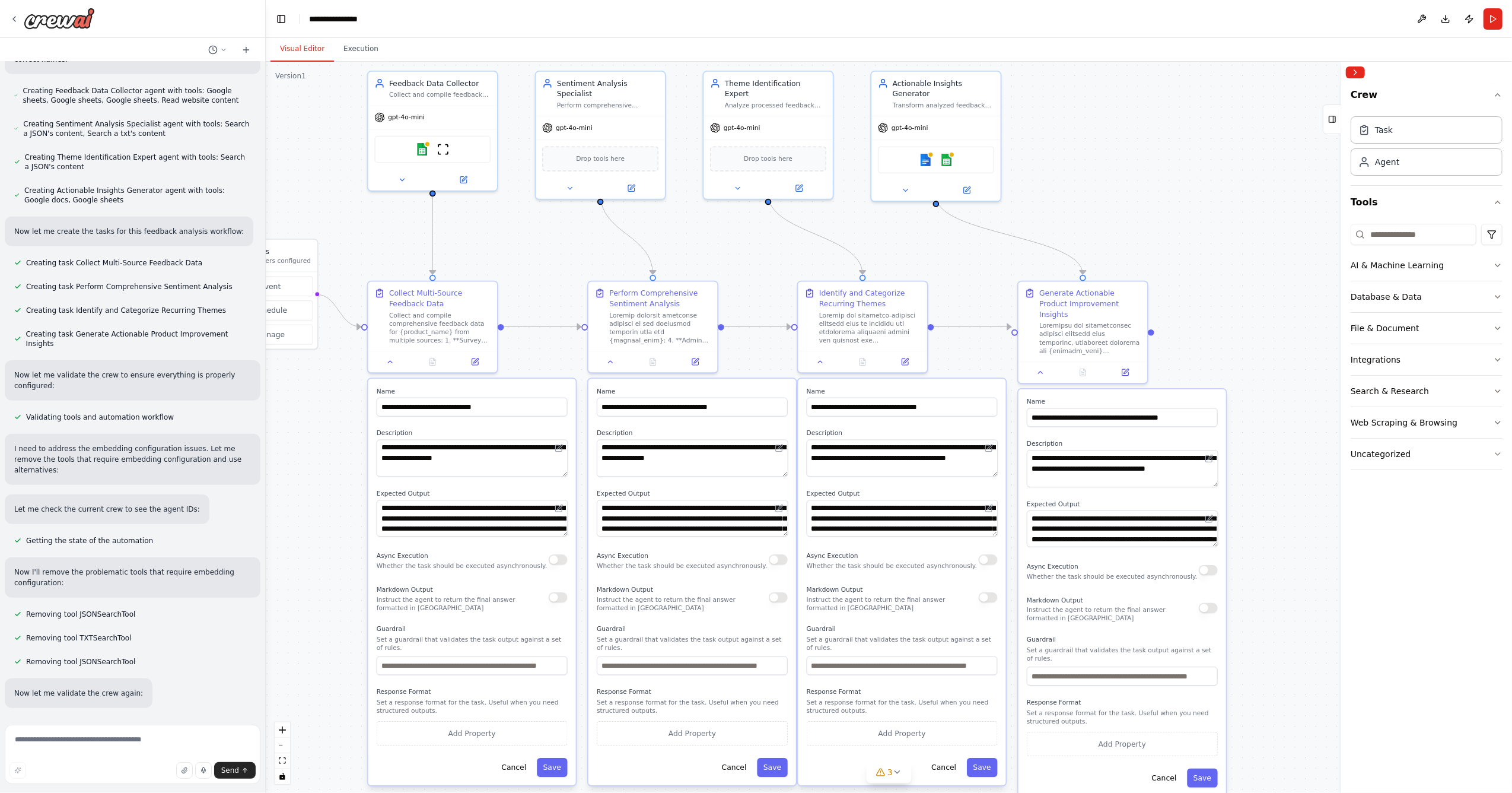
drag, startPoint x: 1212, startPoint y: 208, endPoint x: 1149, endPoint y: 216, distance: 63.5
click at [1149, 216] on div ".deletable-edge-delete-btn { width: 20px; height: 20px; border: 0px solid #ffff…" at bounding box center [889, 427] width 1246 height 731
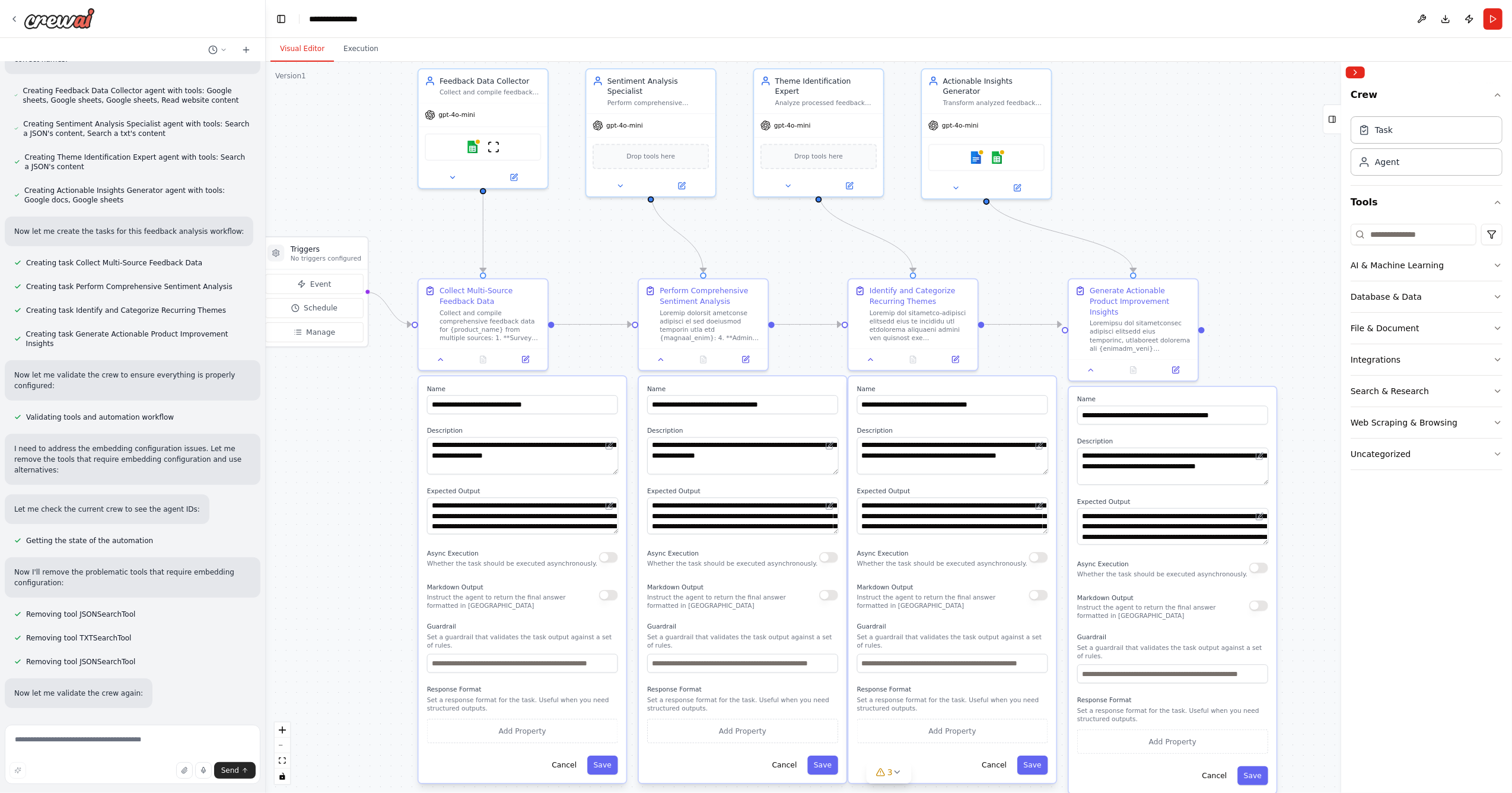
drag, startPoint x: 1149, startPoint y: 216, endPoint x: 1199, endPoint y: 214, distance: 50.0
click at [1199, 214] on div ".deletable-edge-delete-btn { width: 20px; height: 20px; border: 0px solid #ffff…" at bounding box center [889, 427] width 1246 height 731
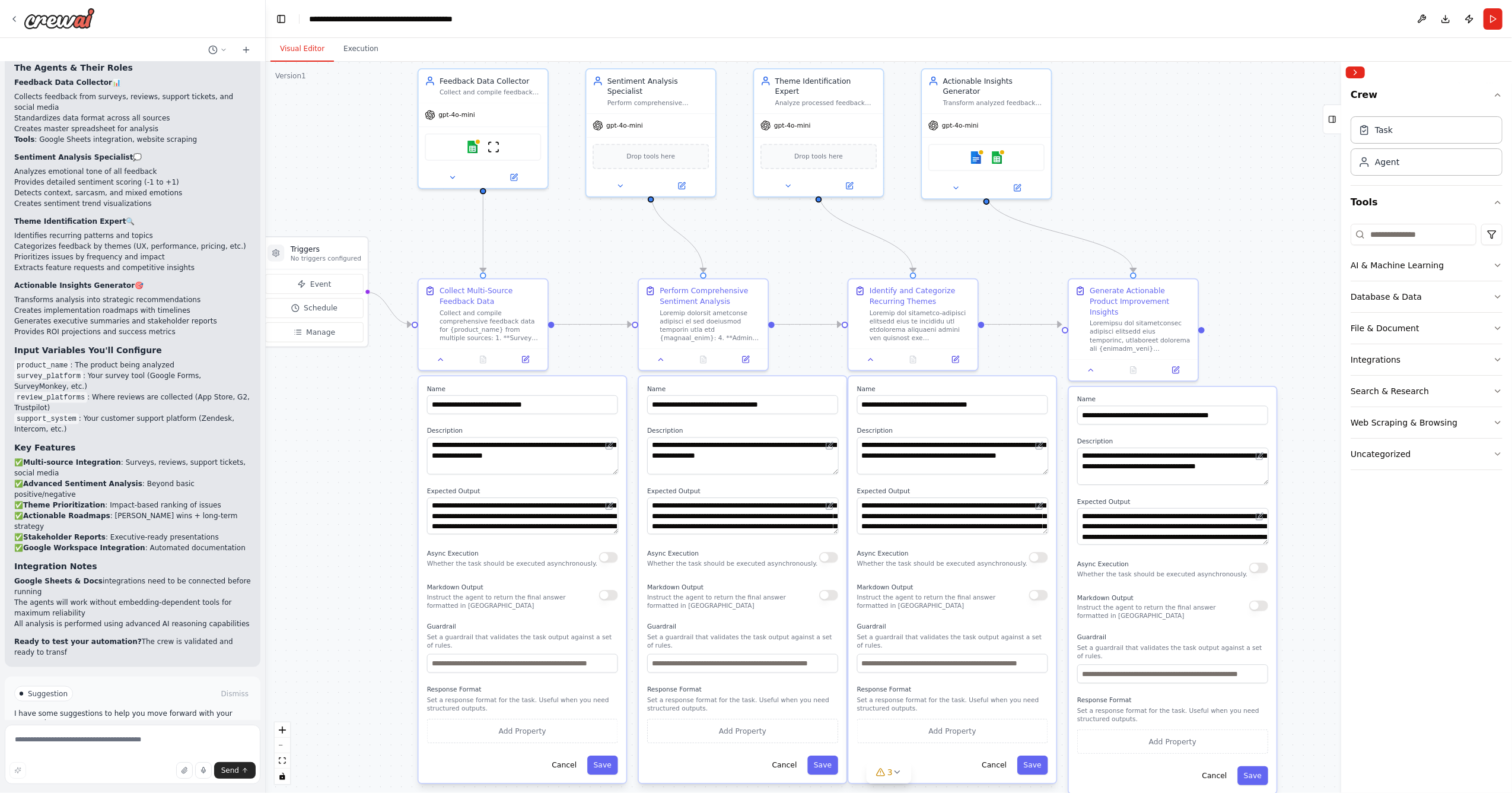
scroll to position [1522, 0]
